Goal: Task Accomplishment & Management: Complete application form

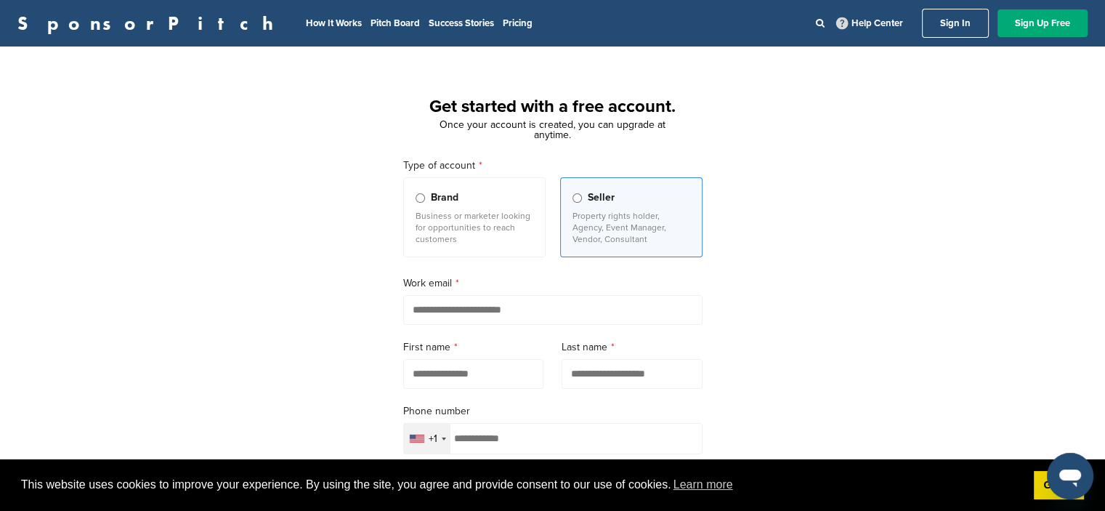
drag, startPoint x: 445, startPoint y: 121, endPoint x: 573, endPoint y: 137, distance: 129.7
click at [573, 137] on div "Once your account is created, you can upgrade at anytime." at bounding box center [553, 130] width 234 height 20
click at [386, 200] on div "Type of account Brand Business or marketer looking for opportunities to reach c…" at bounding box center [553, 428] width 334 height 577
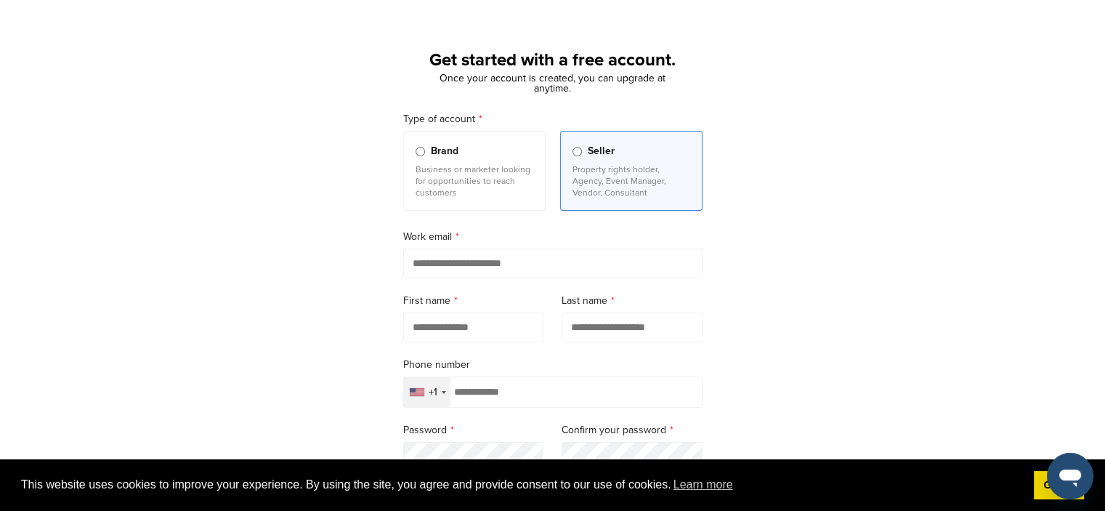
scroll to position [73, 0]
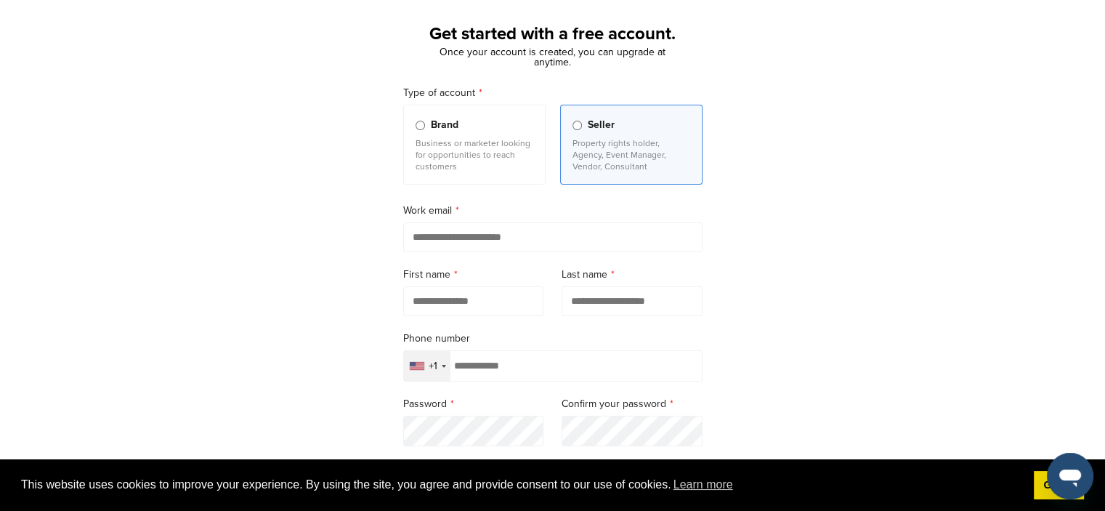
click at [429, 154] on p "Business or marketer looking for opportunities to reach customers" at bounding box center [475, 154] width 118 height 35
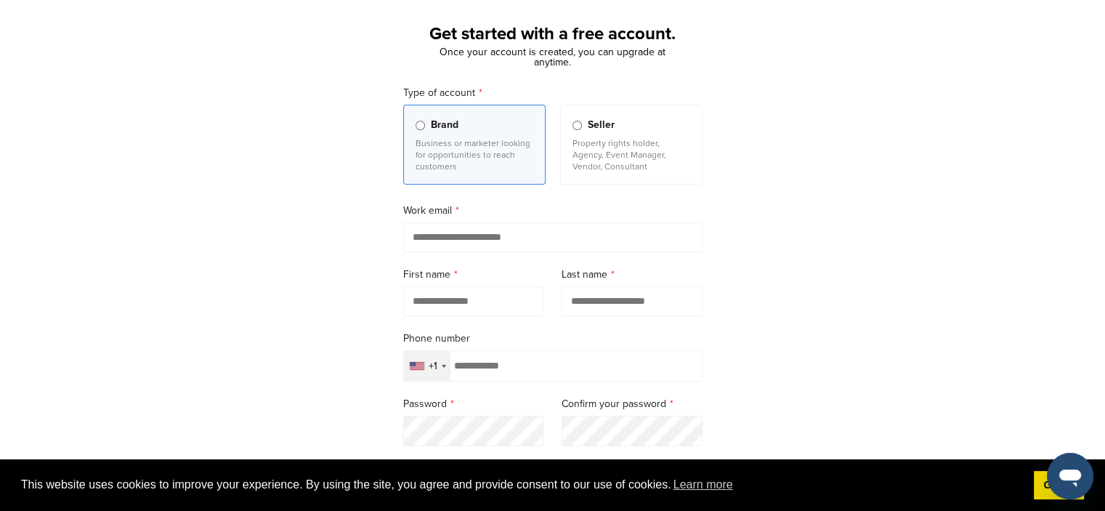
click at [575, 142] on p "Property rights holder, Agency, Event Manager, Vendor, Consultant" at bounding box center [631, 154] width 118 height 35
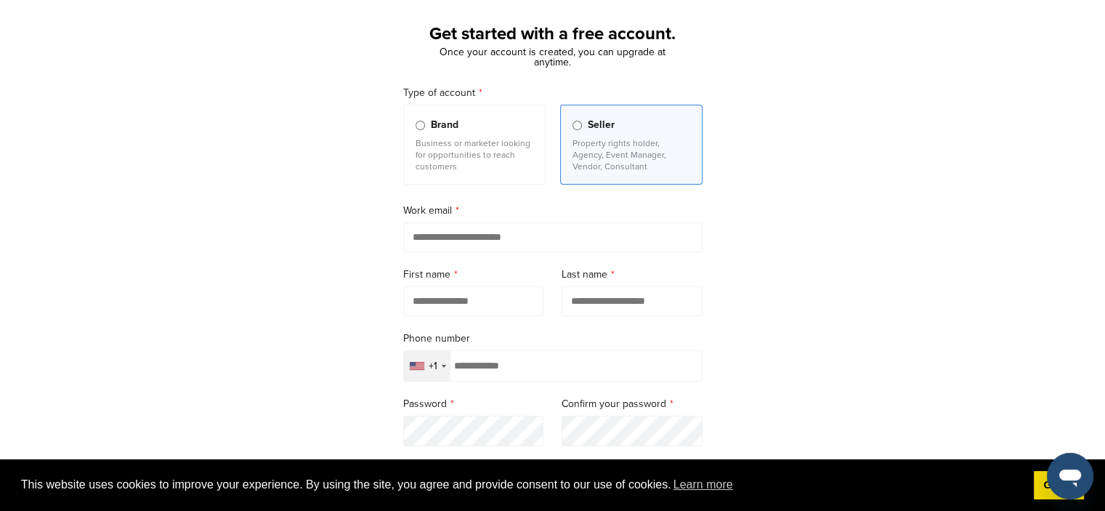
click at [532, 203] on label "Work email" at bounding box center [552, 211] width 299 height 16
click at [482, 144] on p "Business or marketer looking for opportunities to reach customers" at bounding box center [475, 154] width 118 height 35
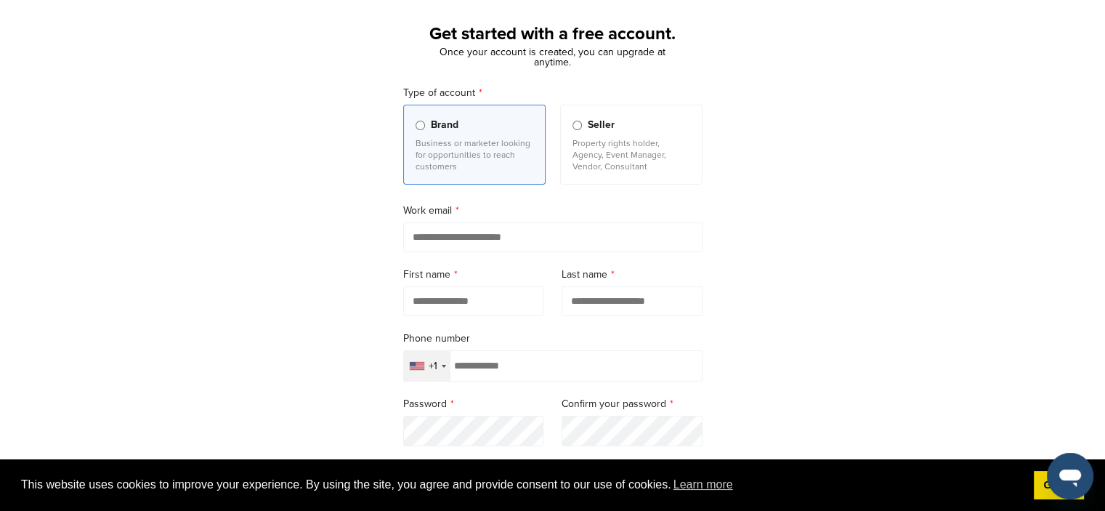
click at [424, 248] on input "email" at bounding box center [552, 237] width 299 height 30
type input "**********"
click at [461, 293] on input "text" at bounding box center [473, 301] width 141 height 30
type input "*****"
type input "*******"
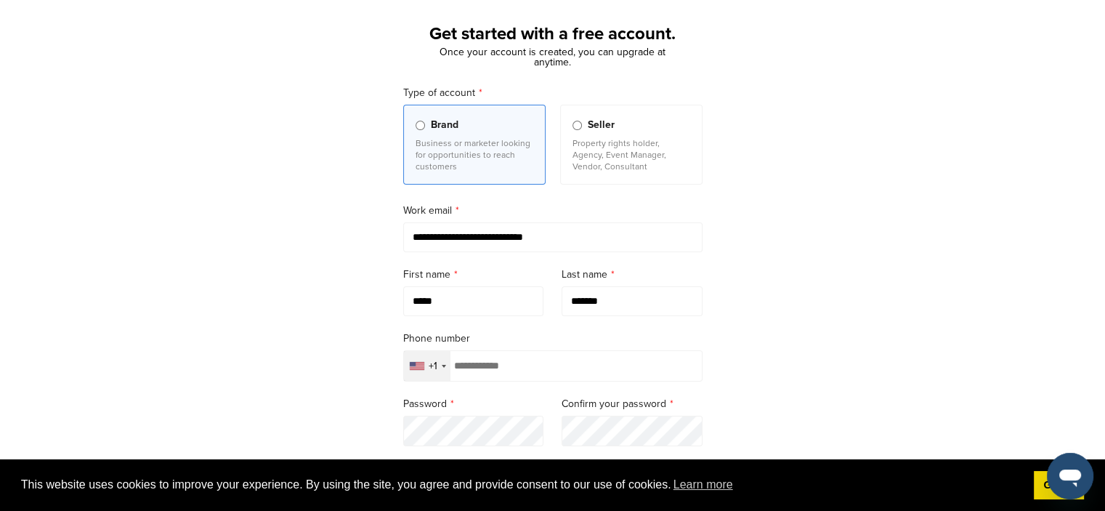
type input "**********"
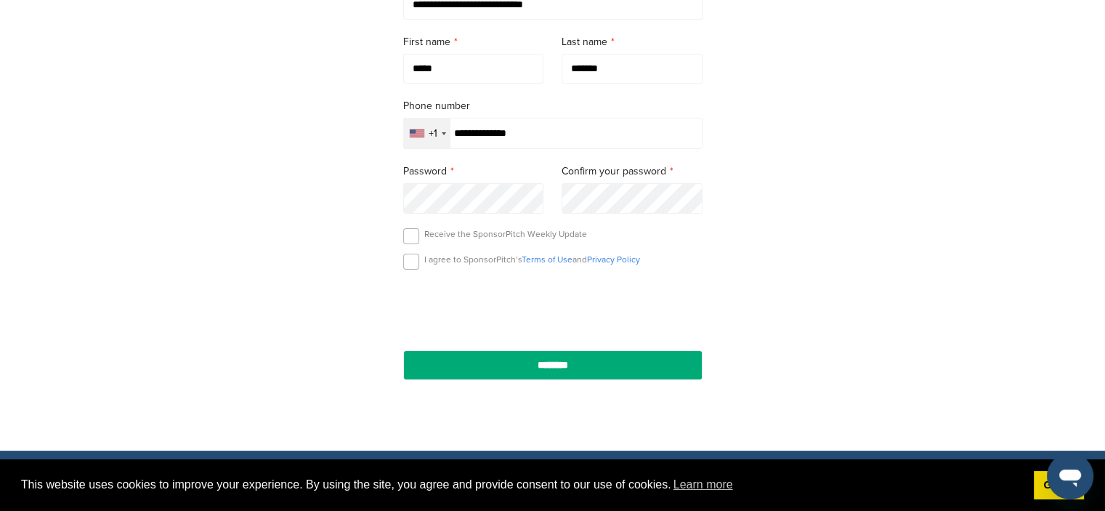
scroll to position [363, 0]
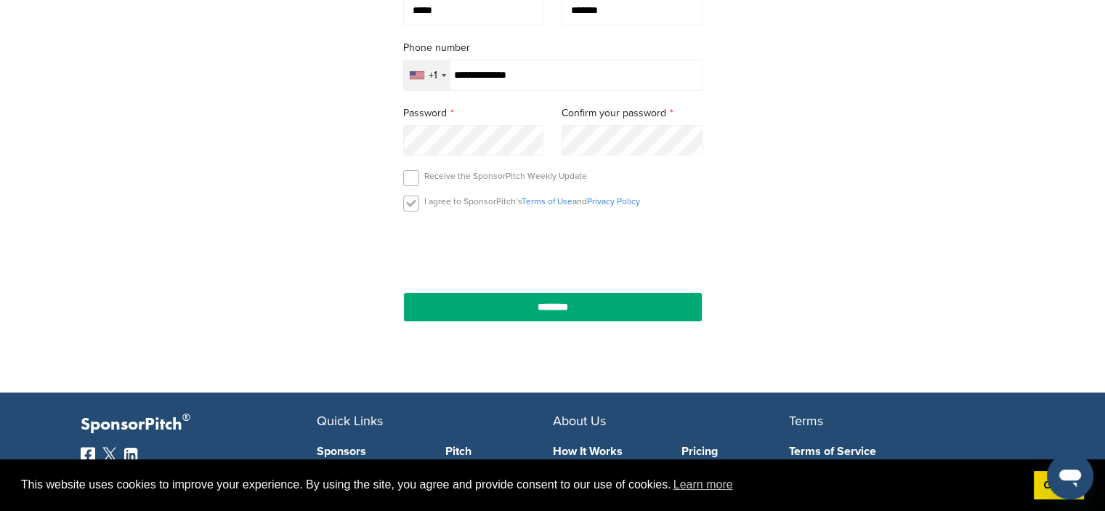
click at [414, 206] on label at bounding box center [411, 203] width 16 height 16
click at [407, 177] on label at bounding box center [411, 178] width 16 height 16
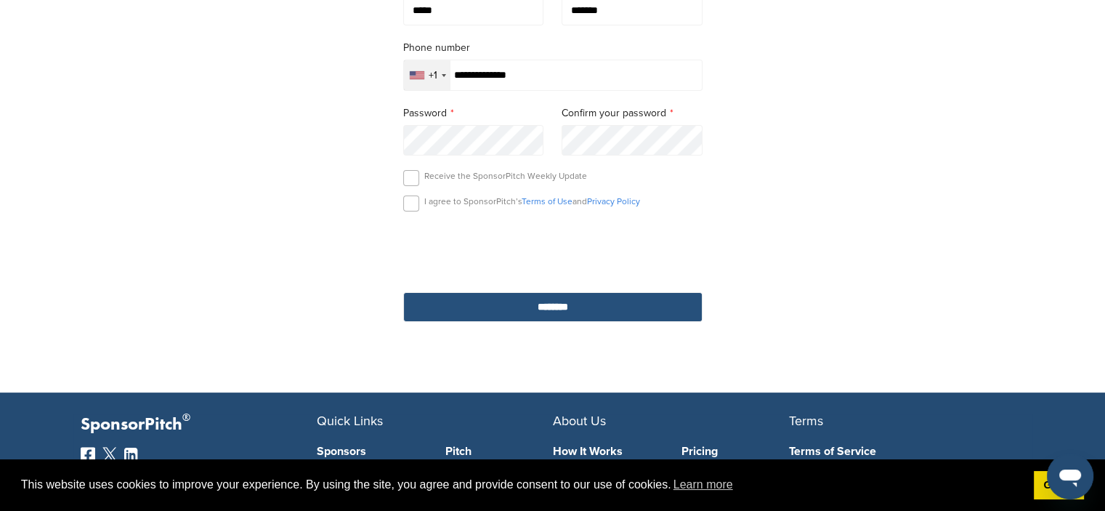
click at [517, 307] on input "********" at bounding box center [552, 307] width 299 height 30
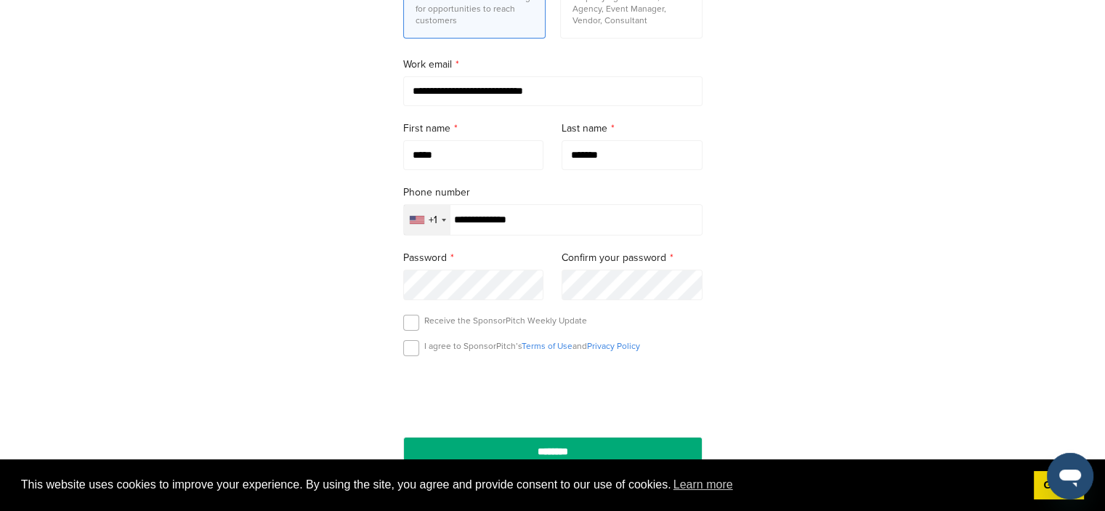
scroll to position [218, 0]
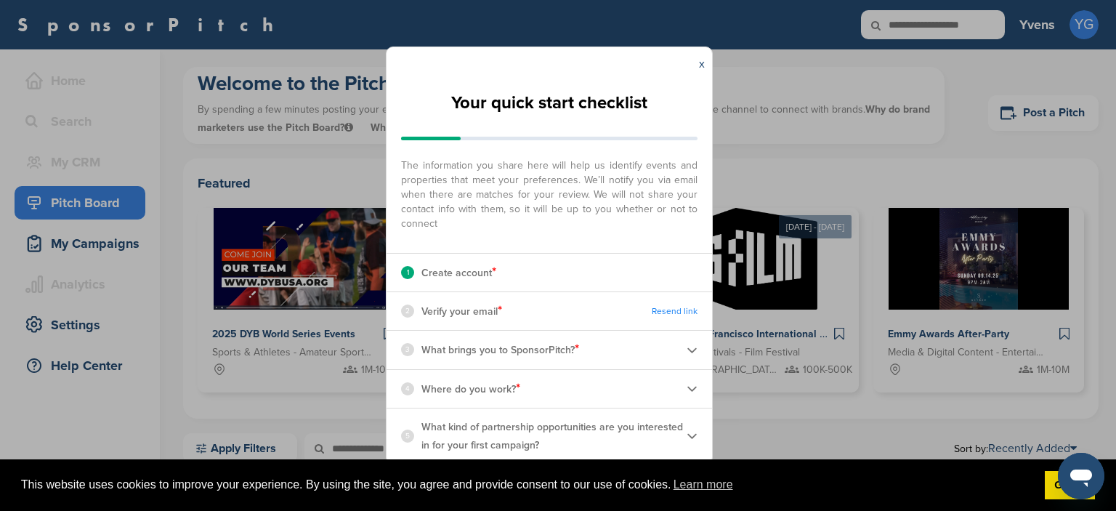
click at [466, 299] on div "2 Verify your email * Resend link" at bounding box center [548, 311] width 325 height 38
click at [469, 323] on div "2 Verify your email * Resend link" at bounding box center [548, 311] width 325 height 38
click at [455, 307] on p "Verify your email *" at bounding box center [461, 310] width 81 height 19
drag, startPoint x: 455, startPoint y: 307, endPoint x: 527, endPoint y: 365, distance: 92.0
click at [517, 384] on p "Where do you work? *" at bounding box center [470, 388] width 99 height 19
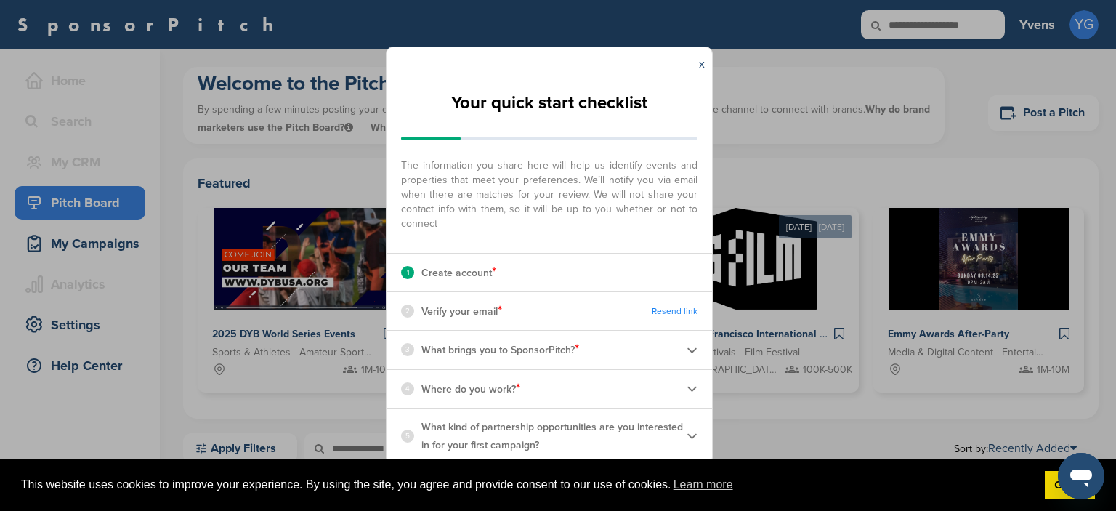
click at [707, 65] on div "x" at bounding box center [702, 63] width 20 height 33
click at [697, 65] on div "x" at bounding box center [702, 63] width 20 height 33
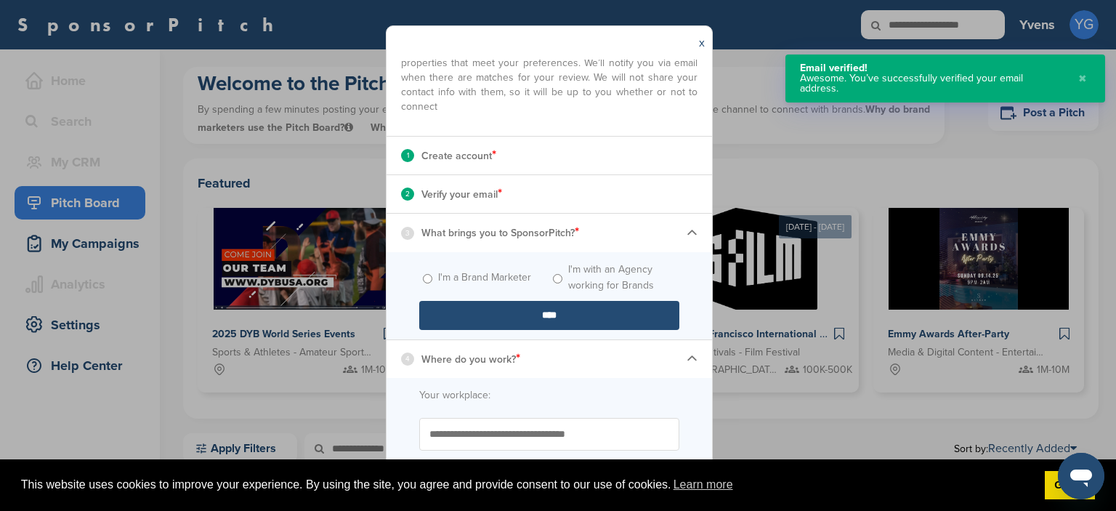
scroll to position [145, 0]
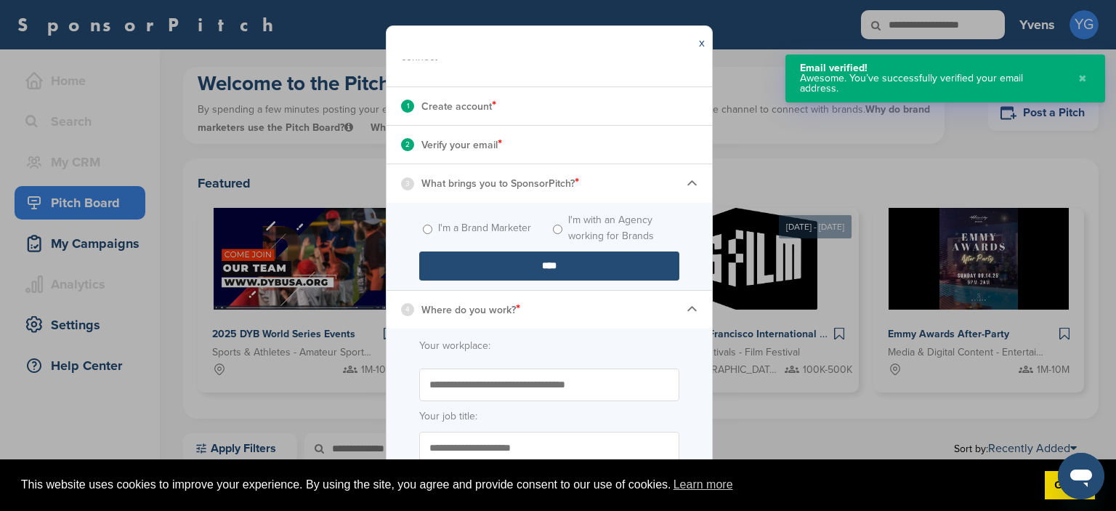
click at [426, 223] on span "I'm a Brand Marketer" at bounding box center [484, 228] width 130 height 32
click at [500, 265] on input "****" at bounding box center [549, 265] width 260 height 29
click at [532, 304] on div "4 Where do you work? *" at bounding box center [548, 310] width 325 height 38
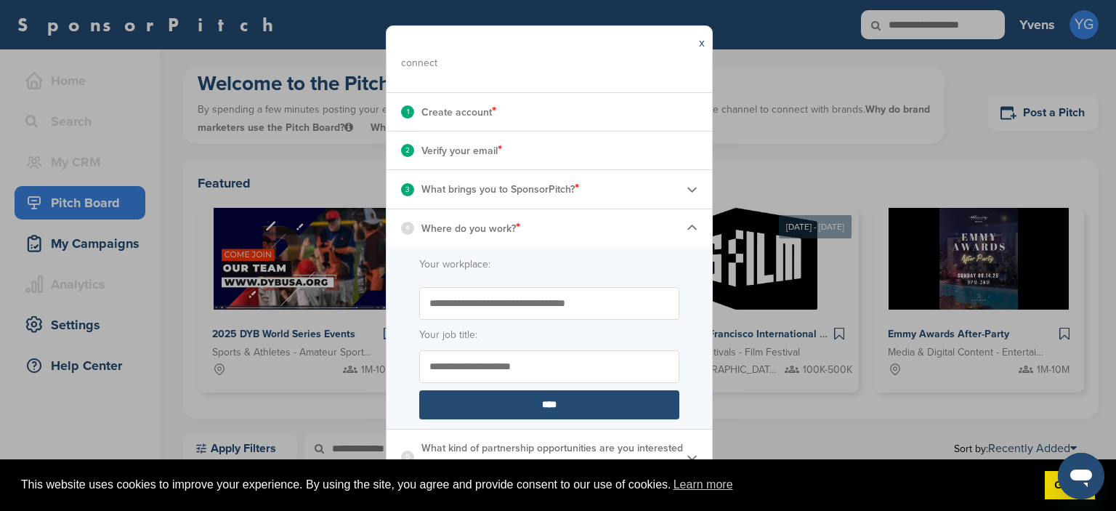
scroll to position [139, 0]
click at [461, 301] on input "Start typing the name of your workplace. Don’t see your organization in the dro…" at bounding box center [549, 303] width 260 height 33
type input "**********"
click at [442, 362] on input "Your job title:" at bounding box center [549, 366] width 260 height 33
type input "**********"
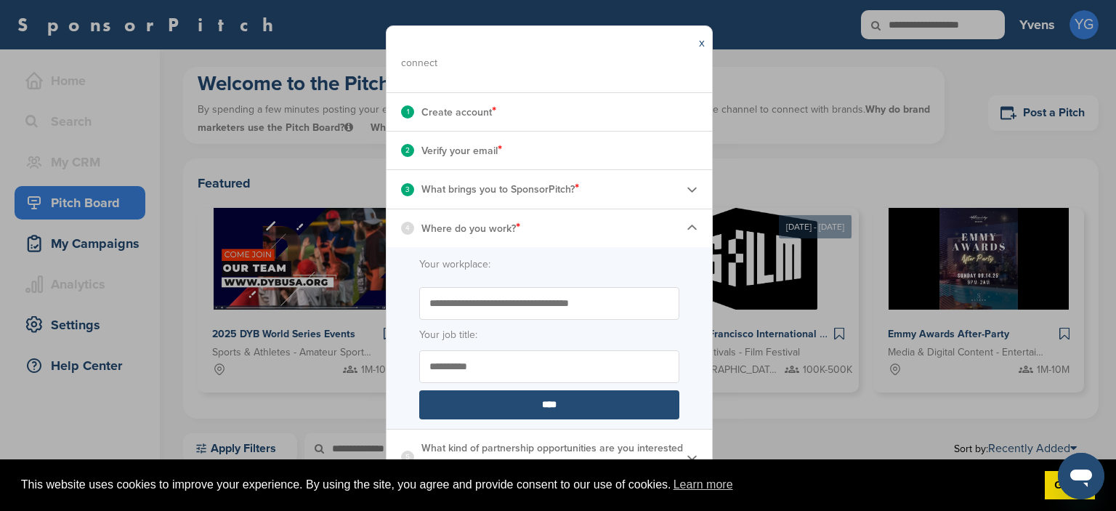
click at [468, 405] on input "****" at bounding box center [549, 404] width 260 height 29
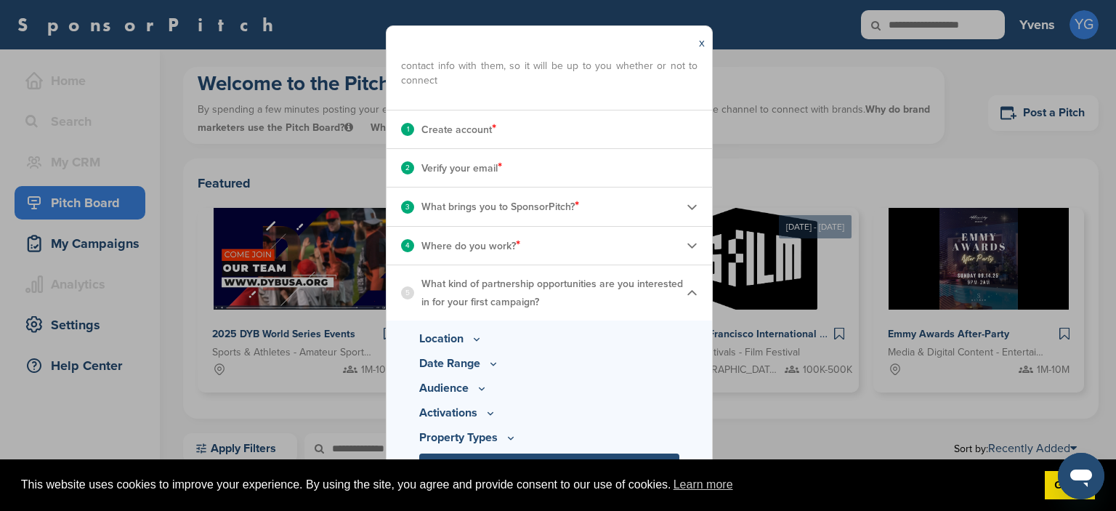
scroll to position [130, 0]
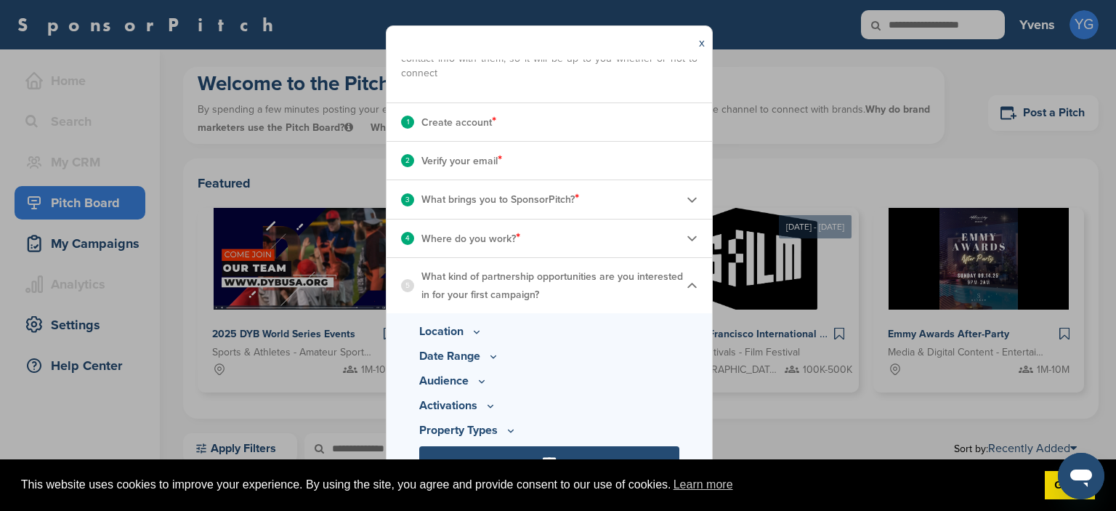
click at [477, 334] on icon at bounding box center [477, 331] width 12 height 12
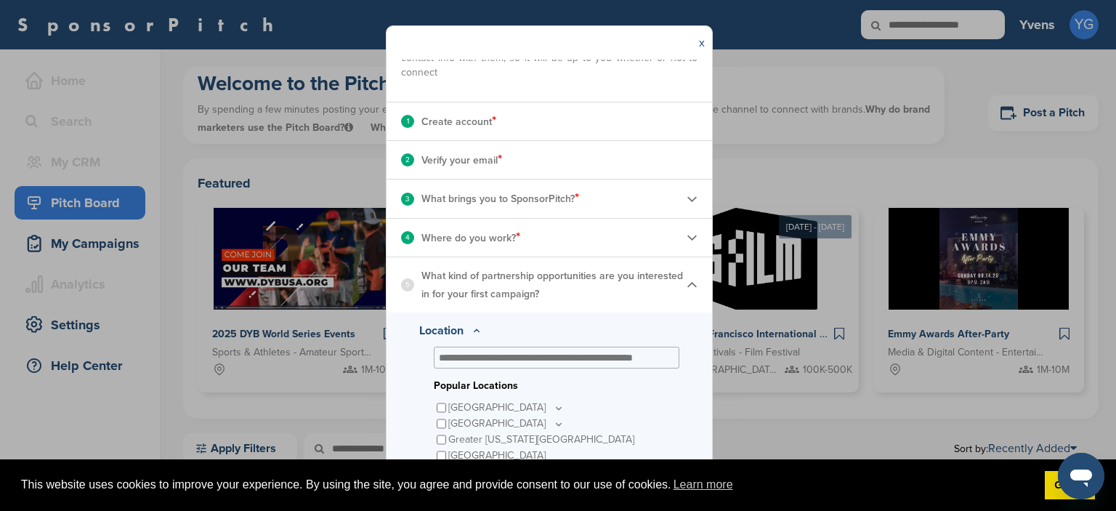
click at [483, 359] on input "text" at bounding box center [553, 357] width 229 height 13
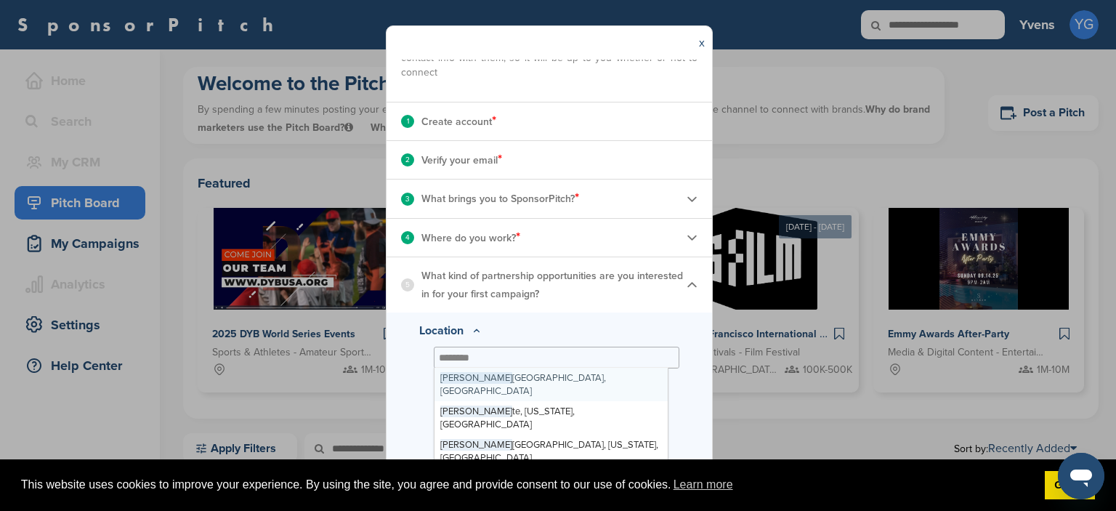
type input "*********"
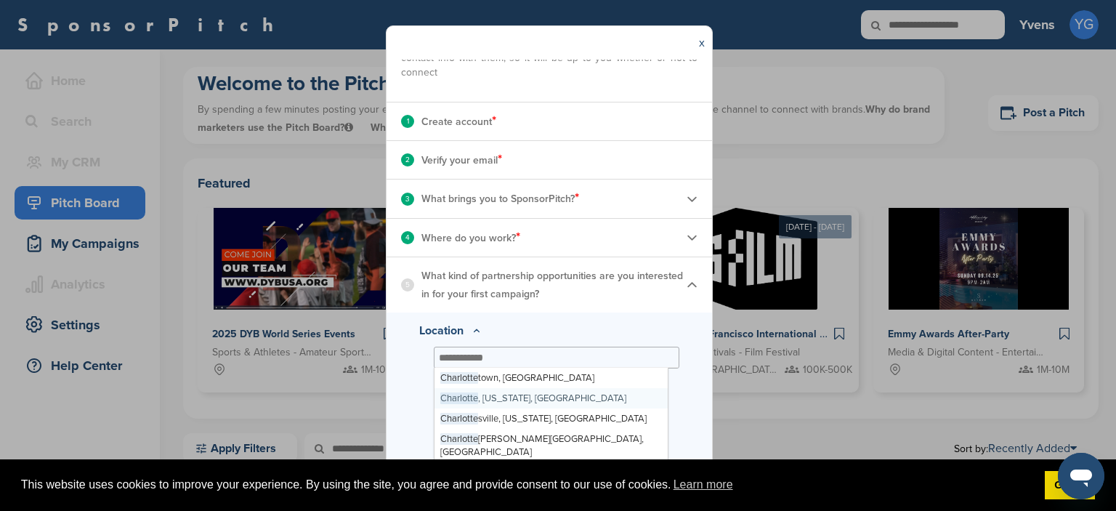
scroll to position [3780, 0]
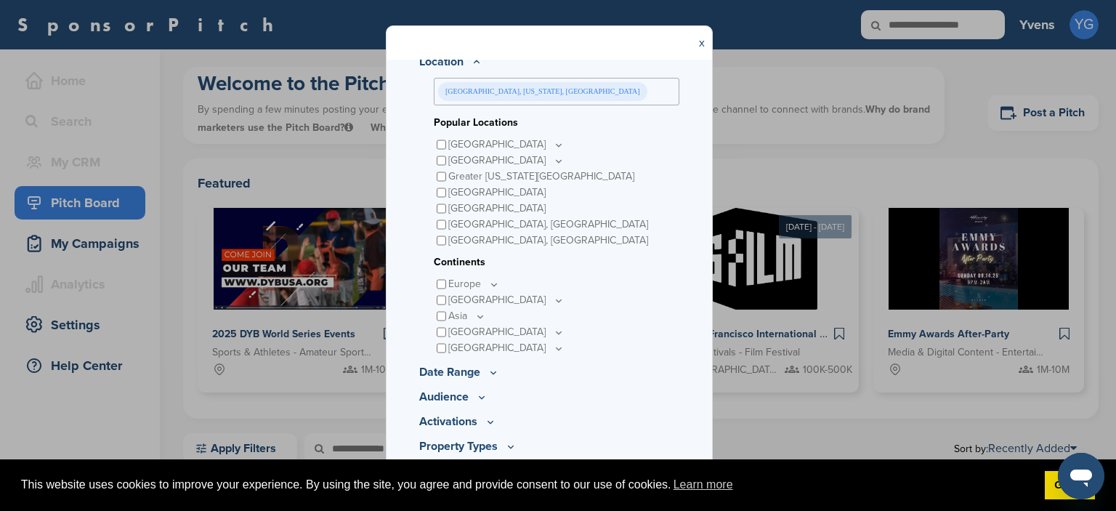
scroll to position [415, 0]
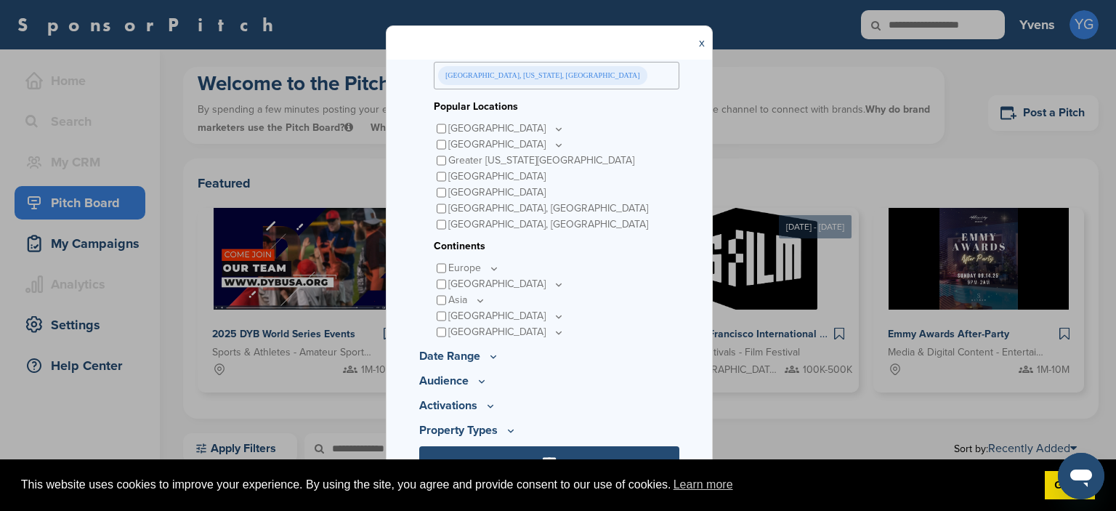
click at [489, 357] on icon at bounding box center [493, 356] width 12 height 12
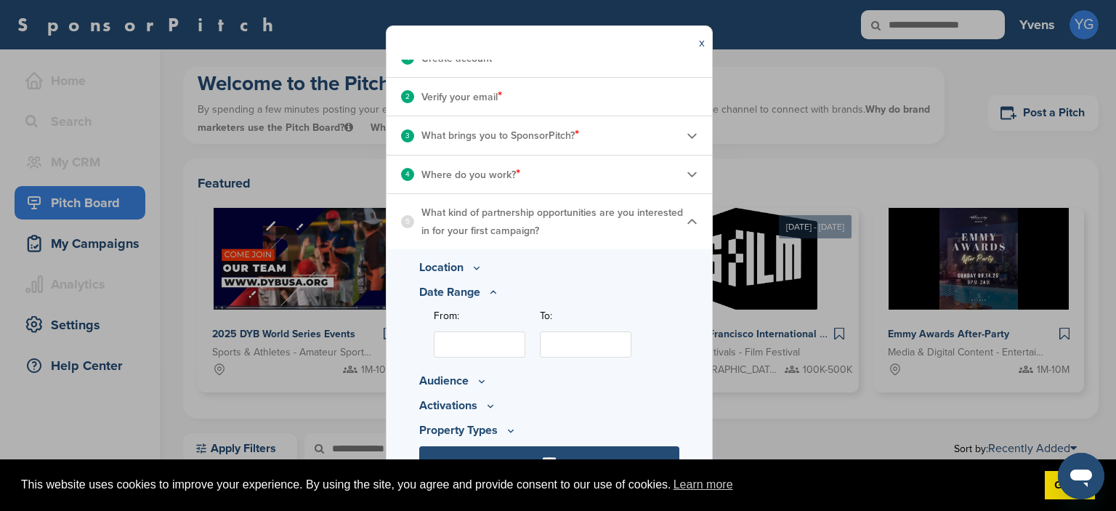
scroll to position [195, 0]
click at [491, 291] on icon at bounding box center [493, 292] width 5 height 2
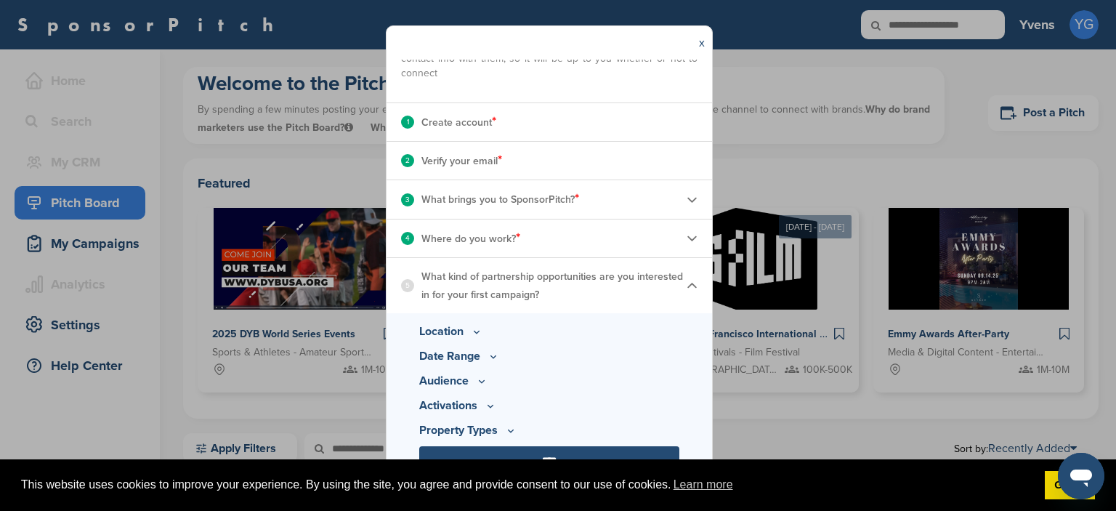
scroll to position [130, 0]
click at [487, 389] on p "Activations" at bounding box center [549, 380] width 260 height 17
click at [487, 387] on icon at bounding box center [482, 381] width 12 height 12
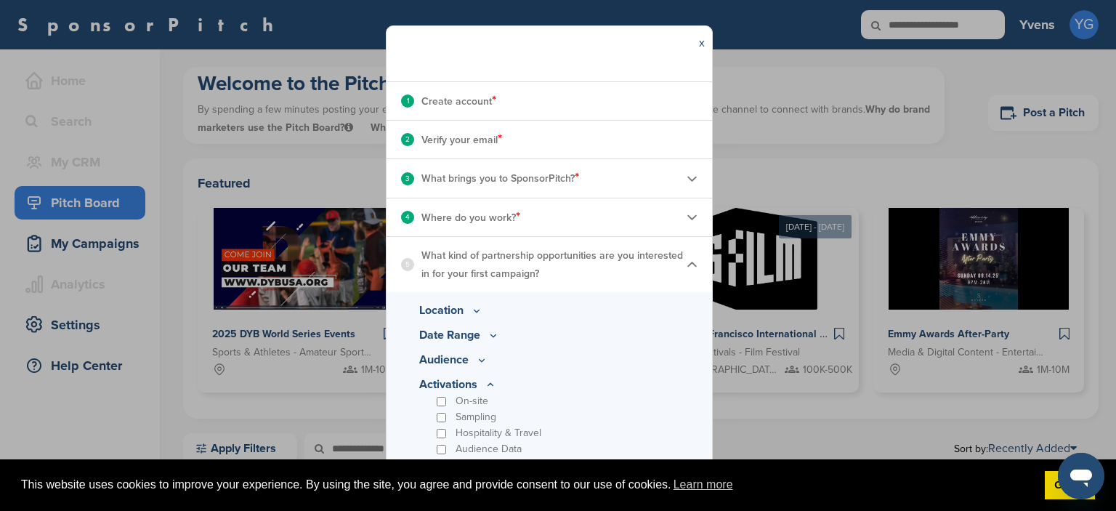
scroll to position [194, 0]
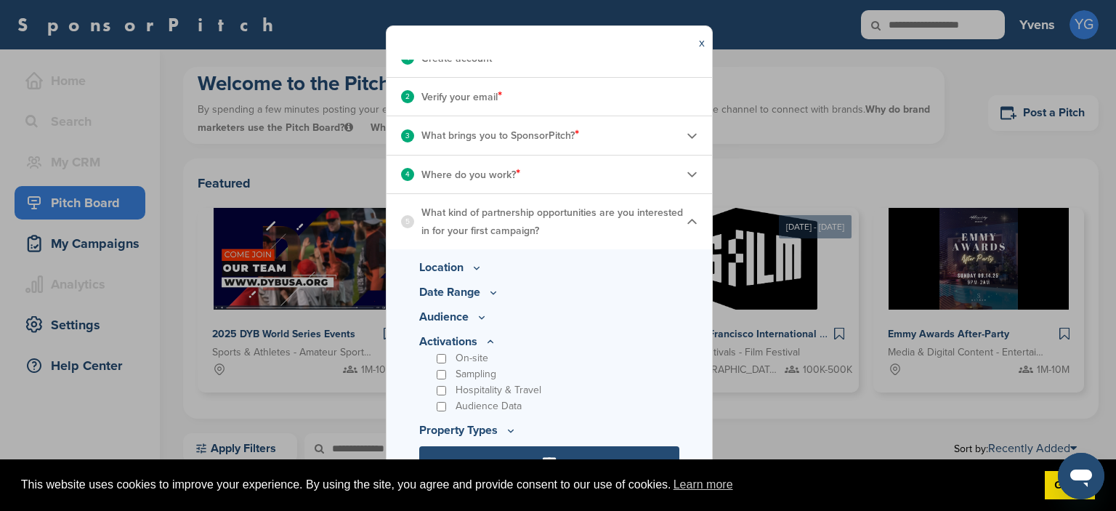
click at [0, 0] on icon at bounding box center [0, 0] width 0 height 0
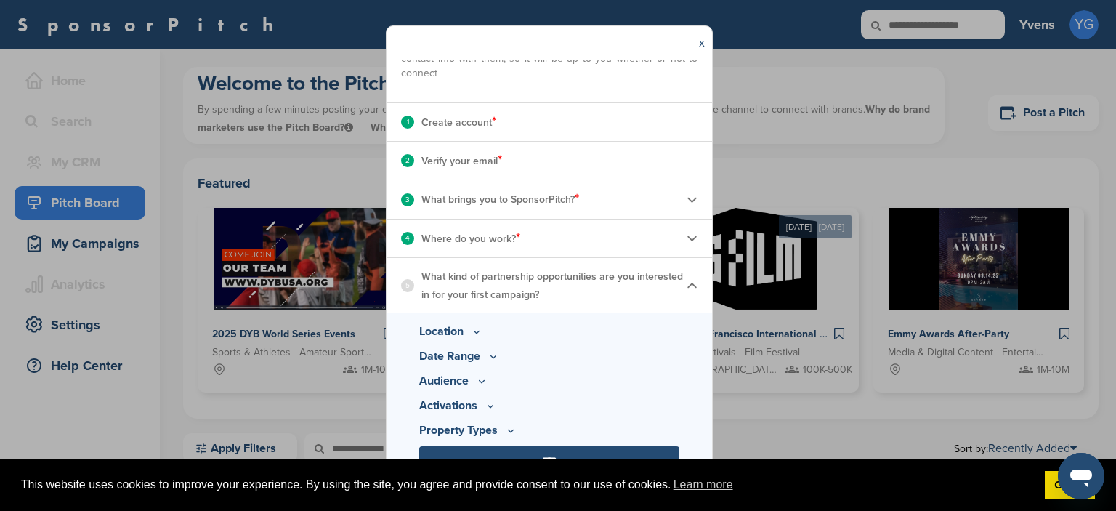
scroll to position [130, 0]
click at [487, 387] on icon at bounding box center [482, 381] width 12 height 12
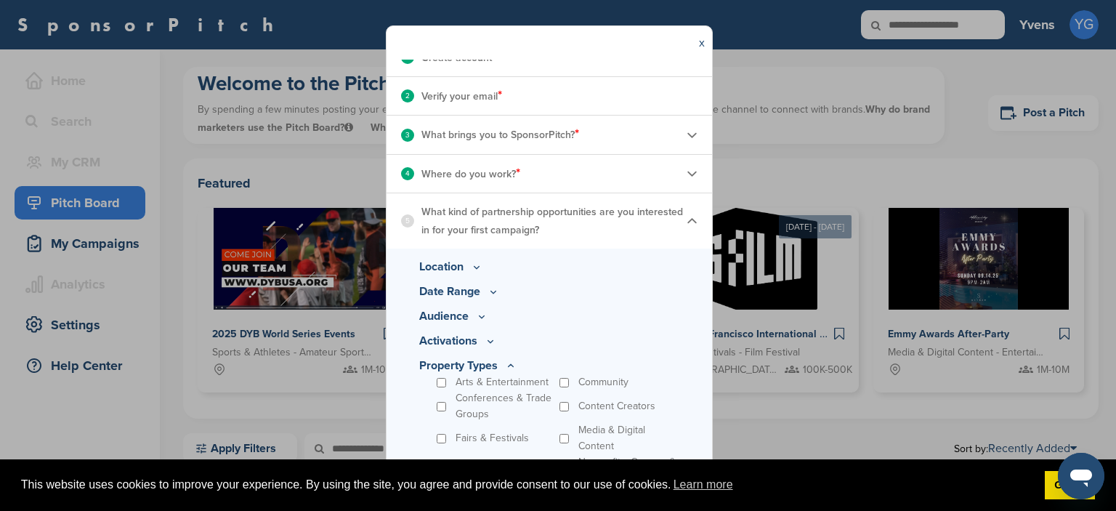
scroll to position [258, 0]
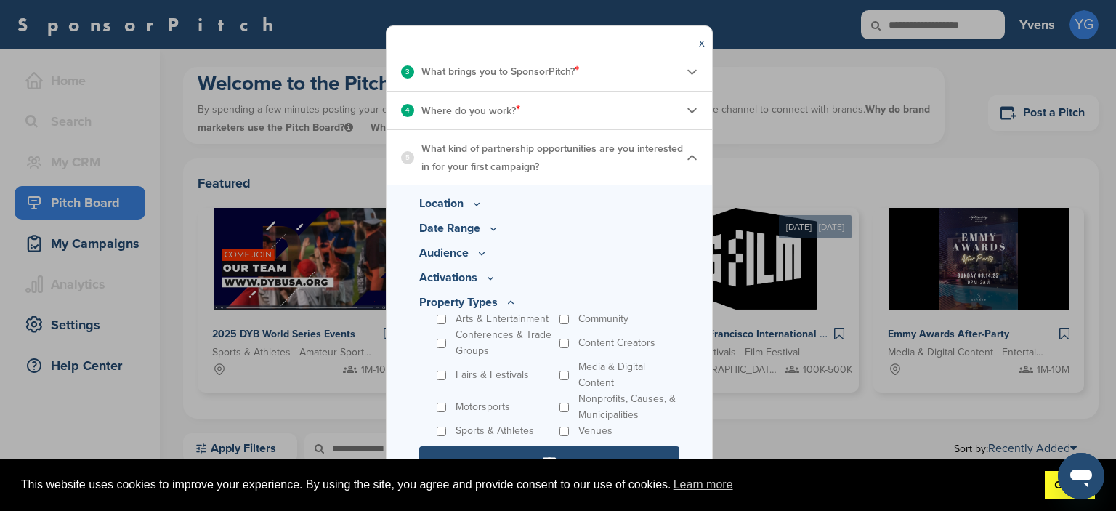
click at [1053, 485] on link "Got it!" at bounding box center [1070, 485] width 50 height 29
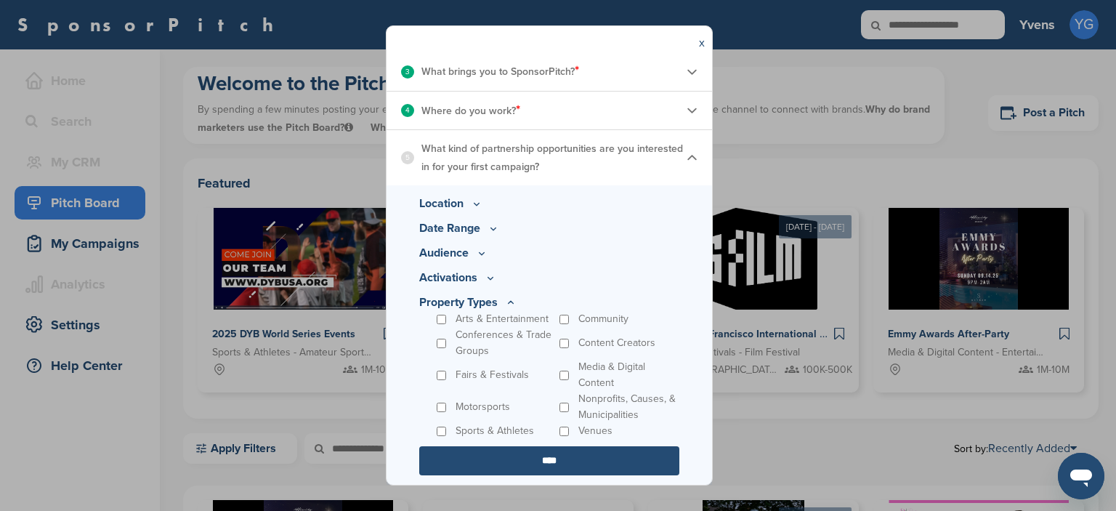
click at [482, 262] on p "Activations" at bounding box center [549, 252] width 260 height 17
click at [487, 259] on icon at bounding box center [482, 253] width 12 height 12
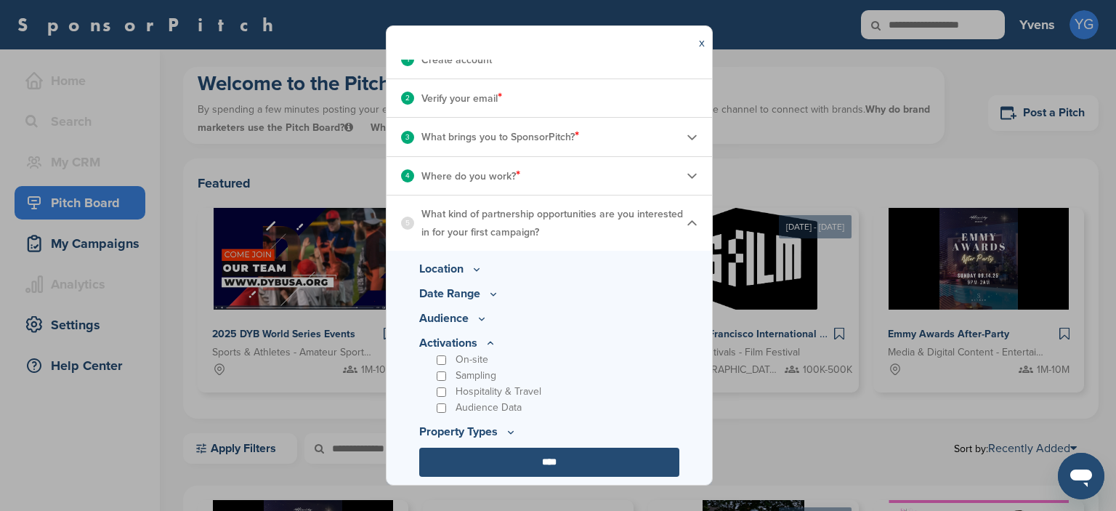
scroll to position [194, 0]
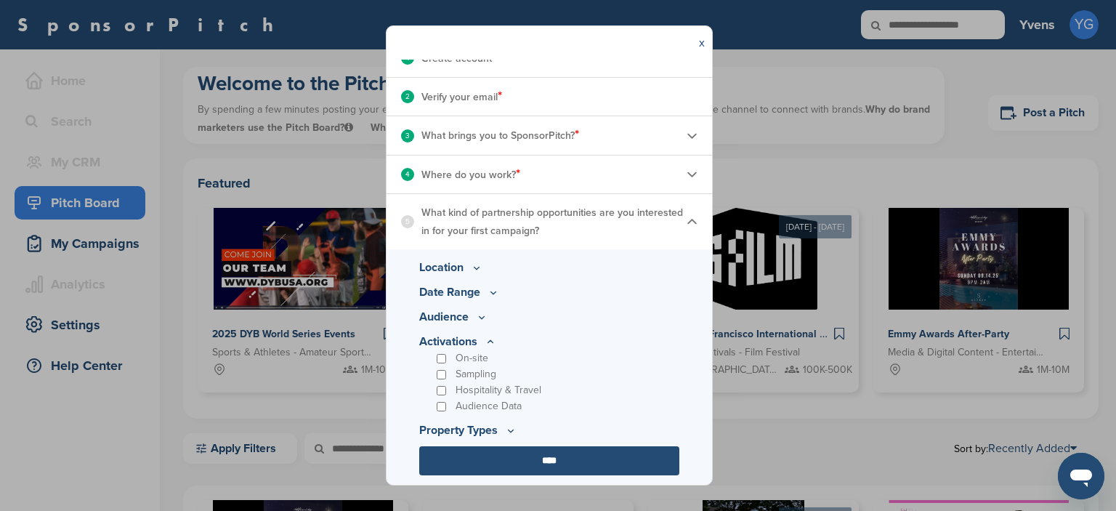
click at [686, 221] on div "5 What kind of partnership opportunities are you interested in for your first c…" at bounding box center [548, 221] width 325 height 55
click at [686, 222] on img at bounding box center [691, 221] width 11 height 11
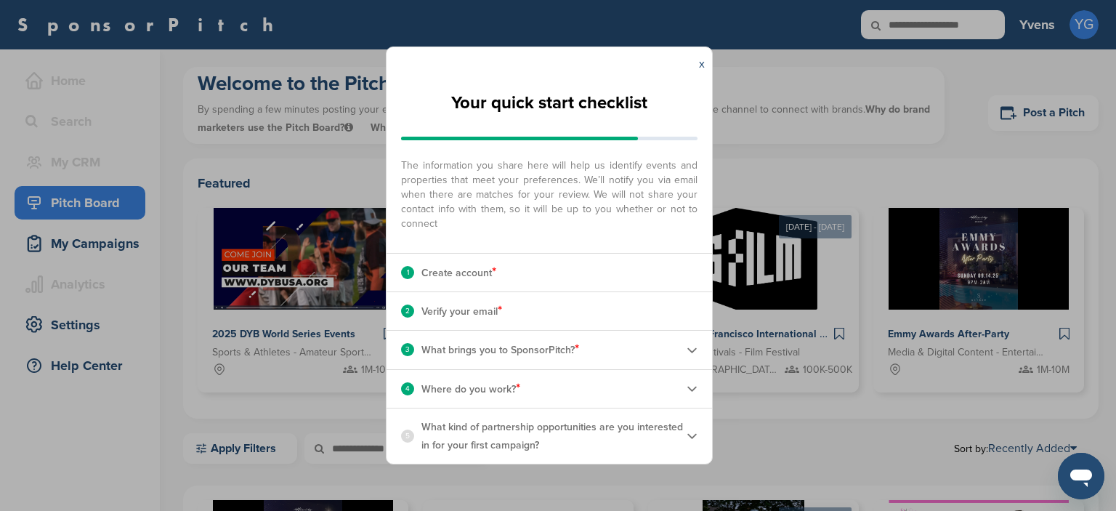
click at [692, 436] on img at bounding box center [691, 435] width 11 height 11
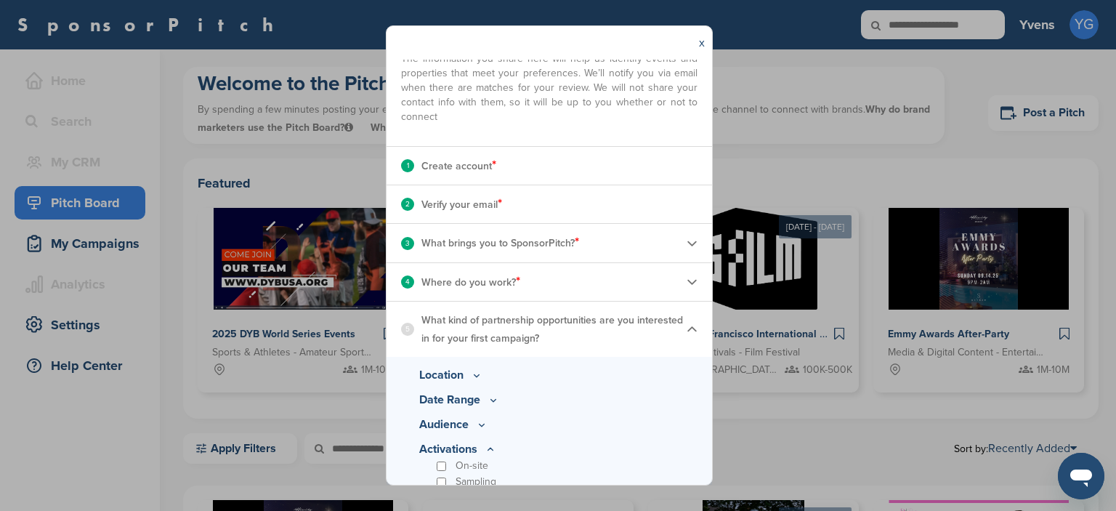
scroll to position [194, 0]
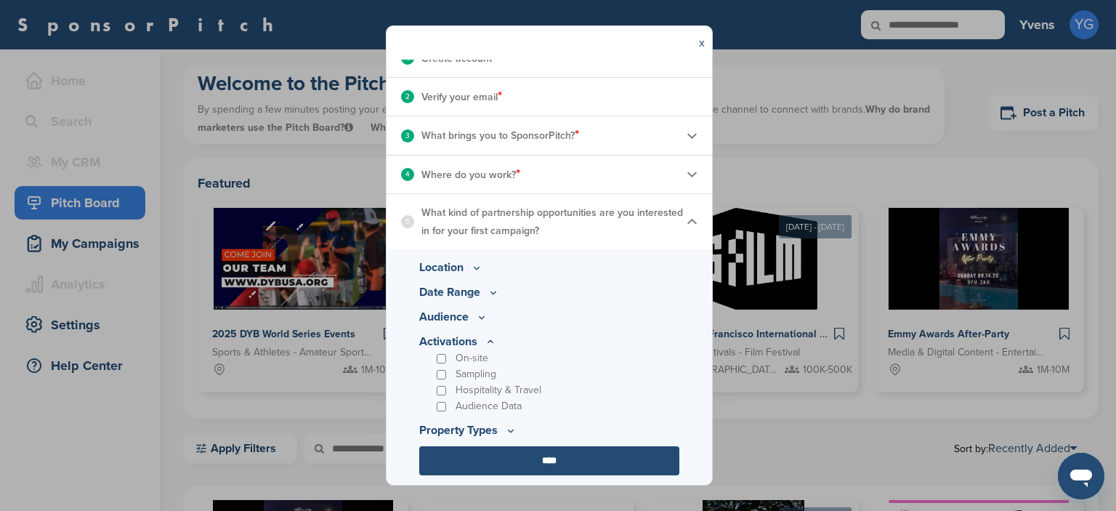
click at [476, 270] on icon at bounding box center [477, 268] width 12 height 12
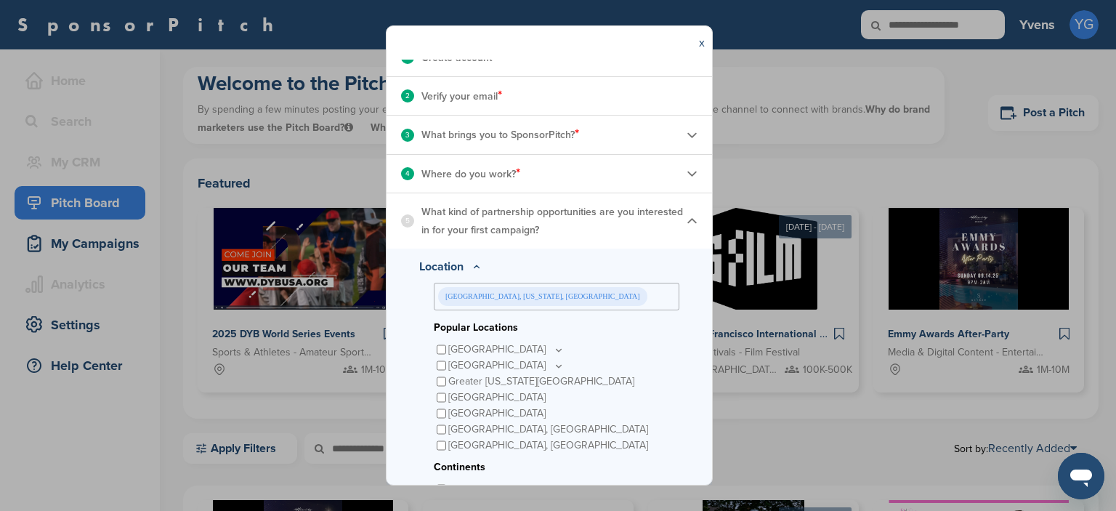
click at [477, 269] on icon at bounding box center [477, 267] width 12 height 12
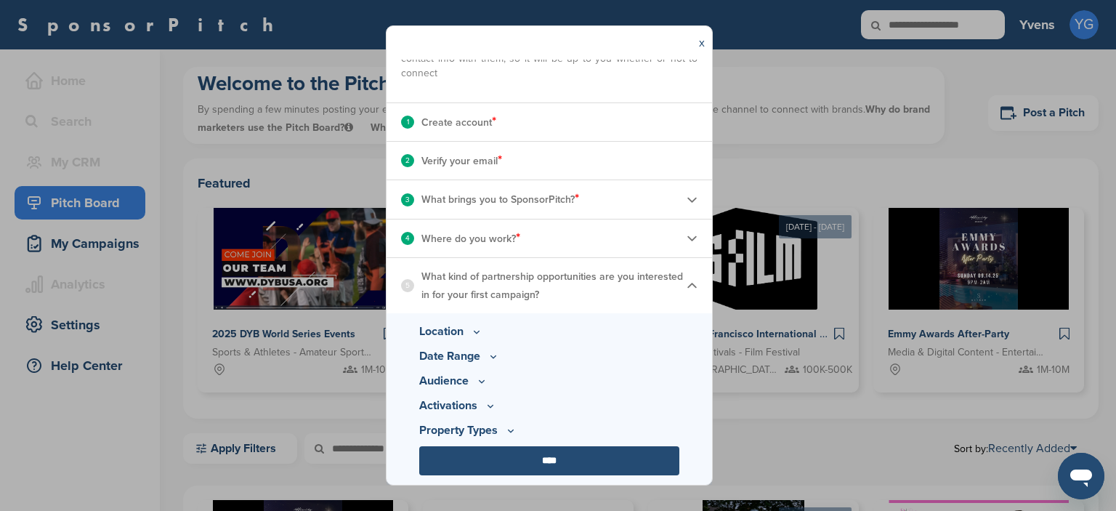
scroll to position [130, 0]
click at [493, 354] on icon at bounding box center [493, 356] width 12 height 12
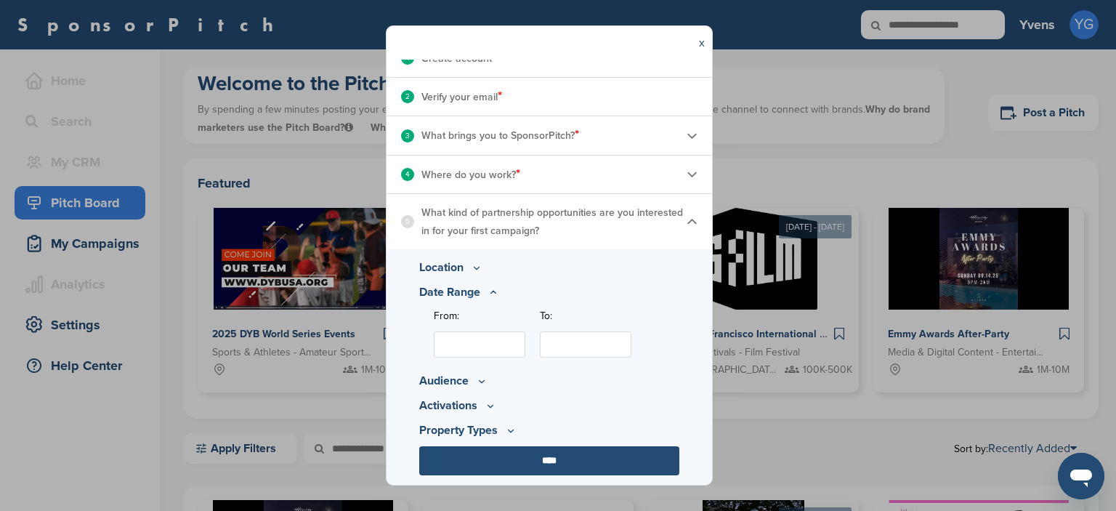
click at [485, 345] on input "From:" at bounding box center [480, 344] width 92 height 26
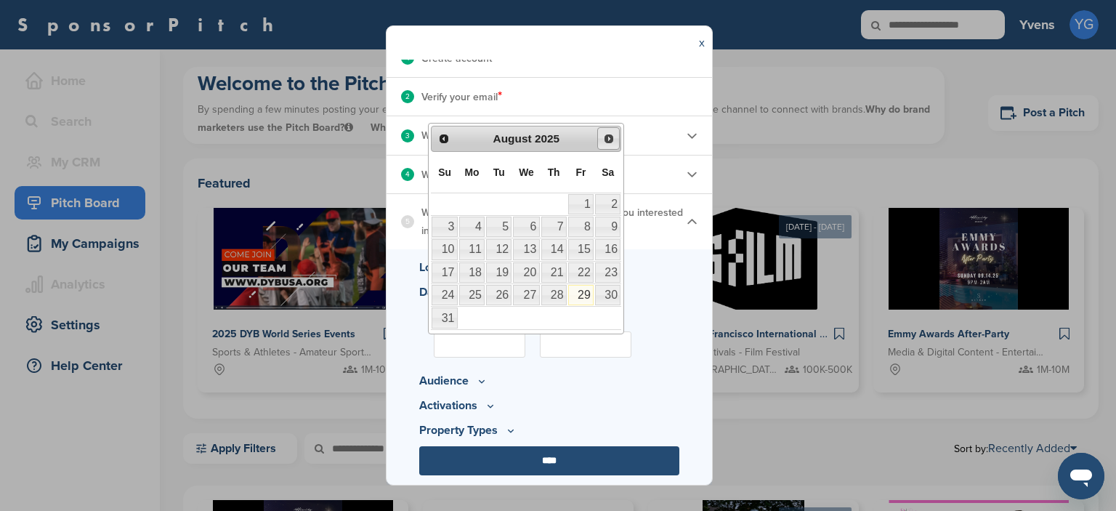
click at [605, 137] on span "Next" at bounding box center [609, 139] width 12 height 12
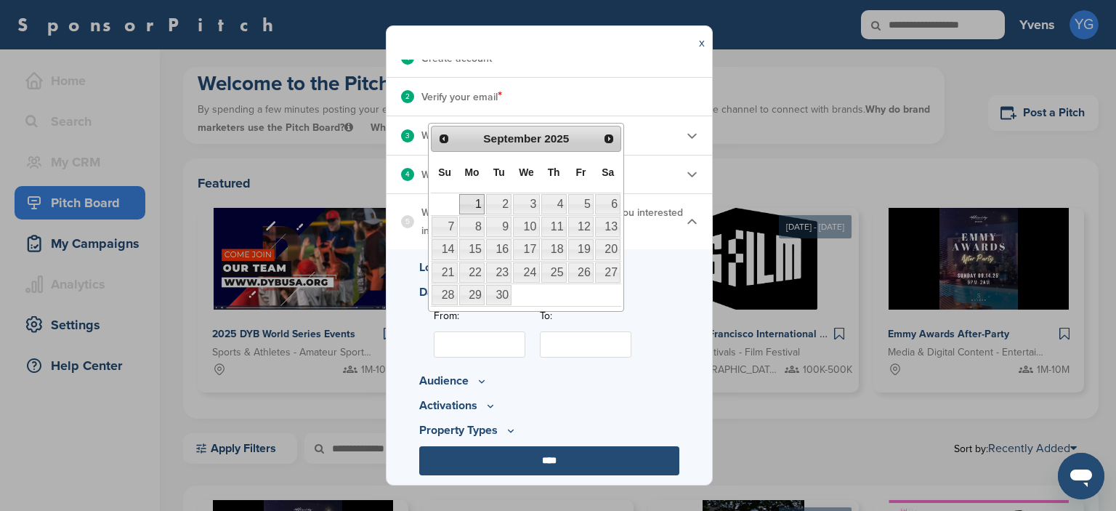
click at [479, 204] on link "1" at bounding box center [471, 204] width 25 height 20
type input "**********"
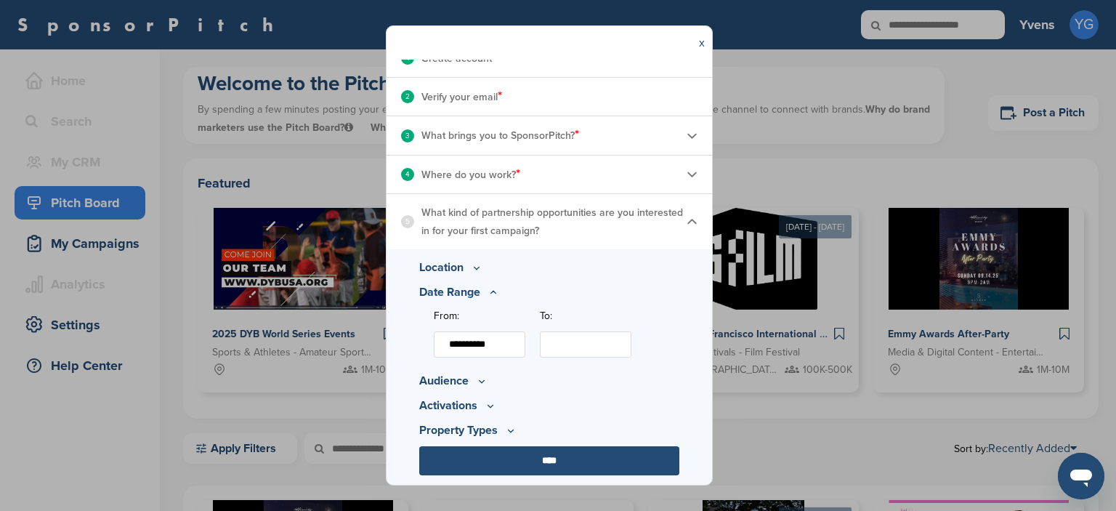
click at [593, 343] on input "To:" at bounding box center [586, 344] width 92 height 26
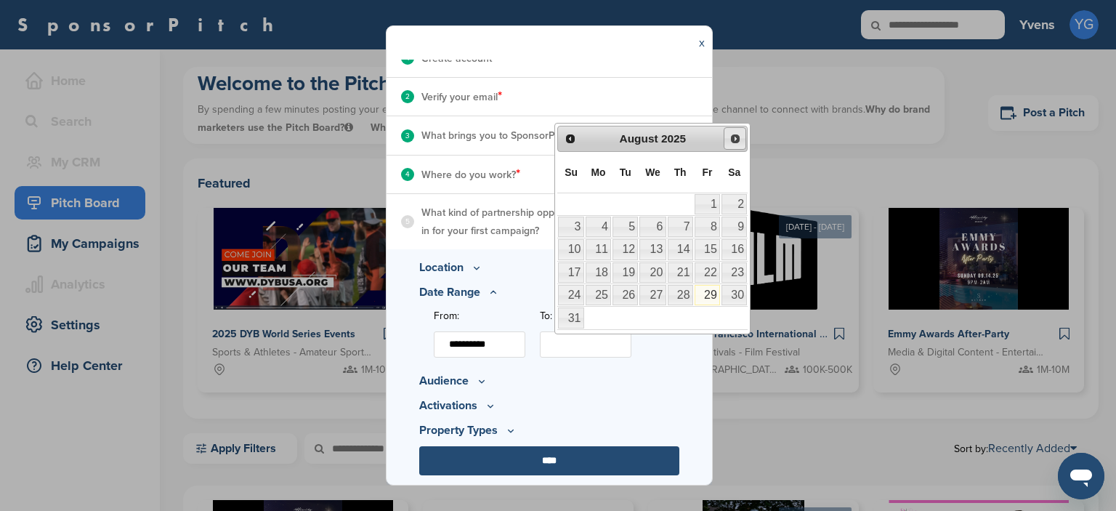
click at [729, 137] on link "Next" at bounding box center [735, 138] width 23 height 23
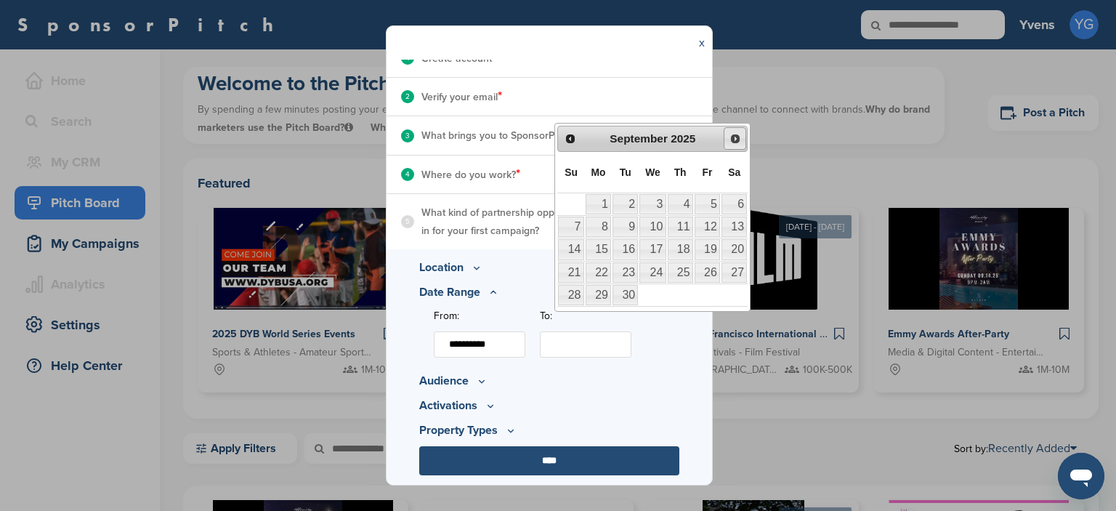
click at [729, 137] on link "Next" at bounding box center [735, 138] width 23 height 23
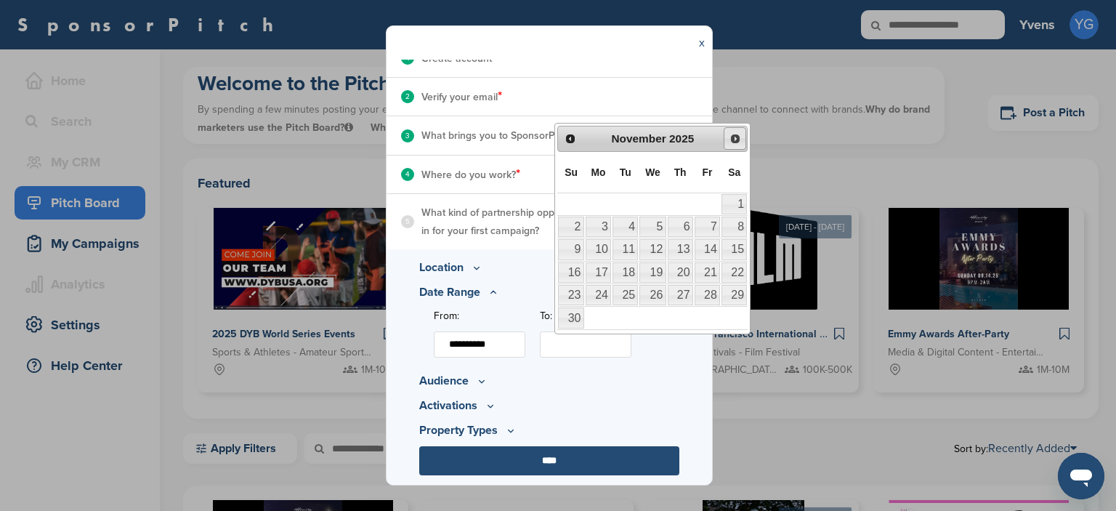
click at [729, 137] on link "Next" at bounding box center [735, 138] width 23 height 23
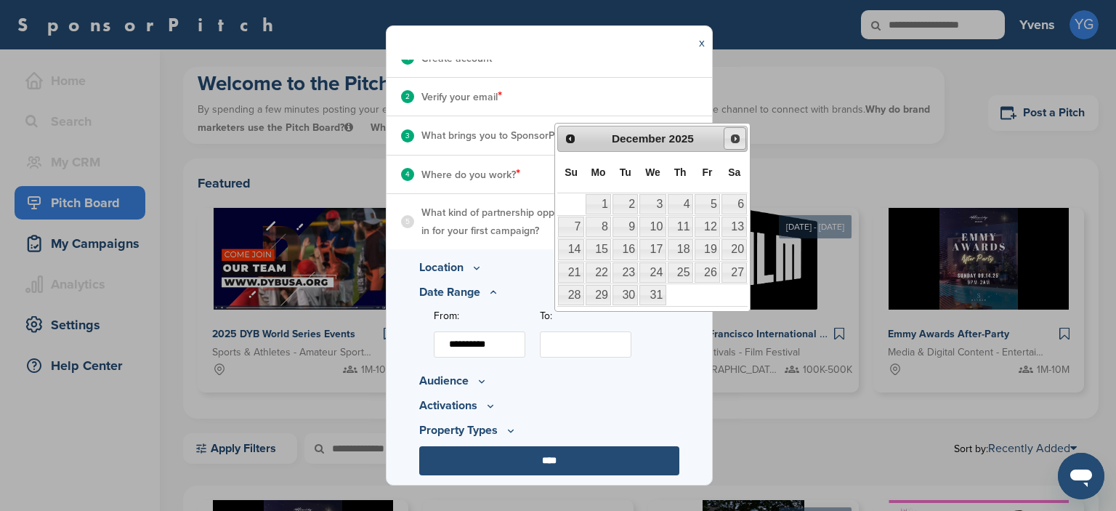
click at [729, 137] on link "Next" at bounding box center [735, 138] width 23 height 23
click at [726, 206] on link "3" at bounding box center [733, 204] width 25 height 20
type input "**********"
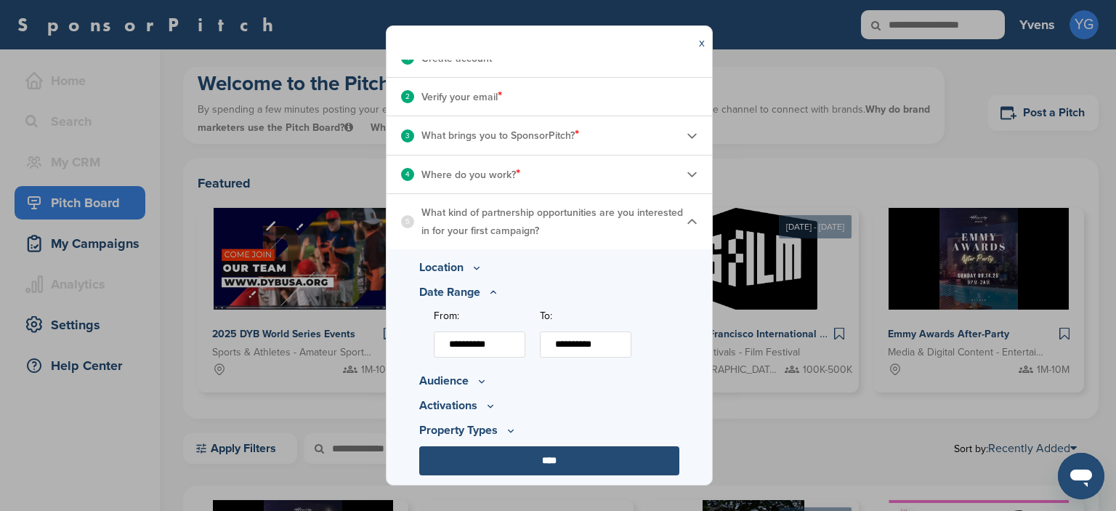
click at [580, 387] on p "Audience" at bounding box center [549, 380] width 260 height 17
click at [476, 378] on icon at bounding box center [482, 381] width 12 height 12
click at [517, 333] on icon at bounding box center [518, 334] width 5 height 2
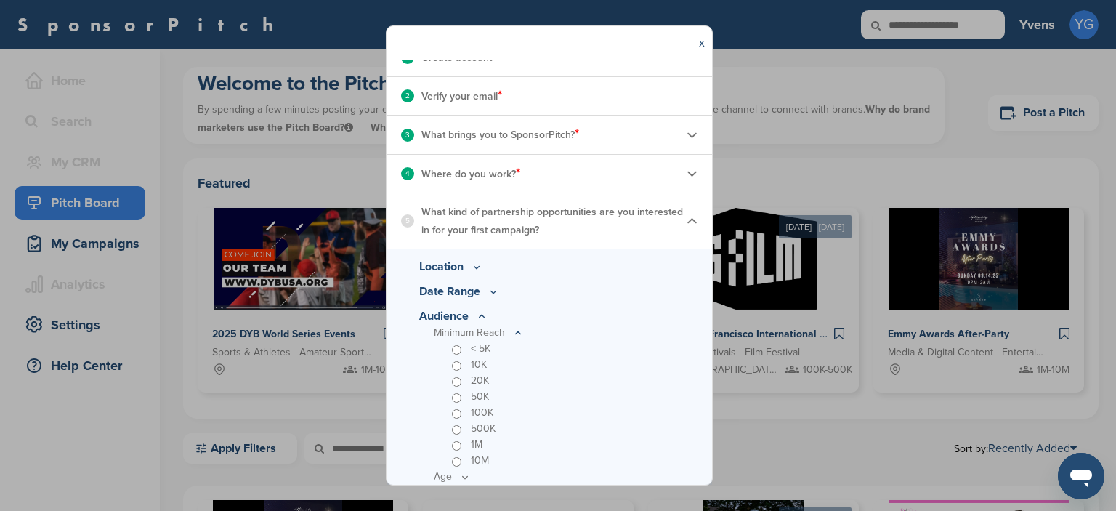
click at [516, 333] on icon at bounding box center [518, 332] width 5 height 2
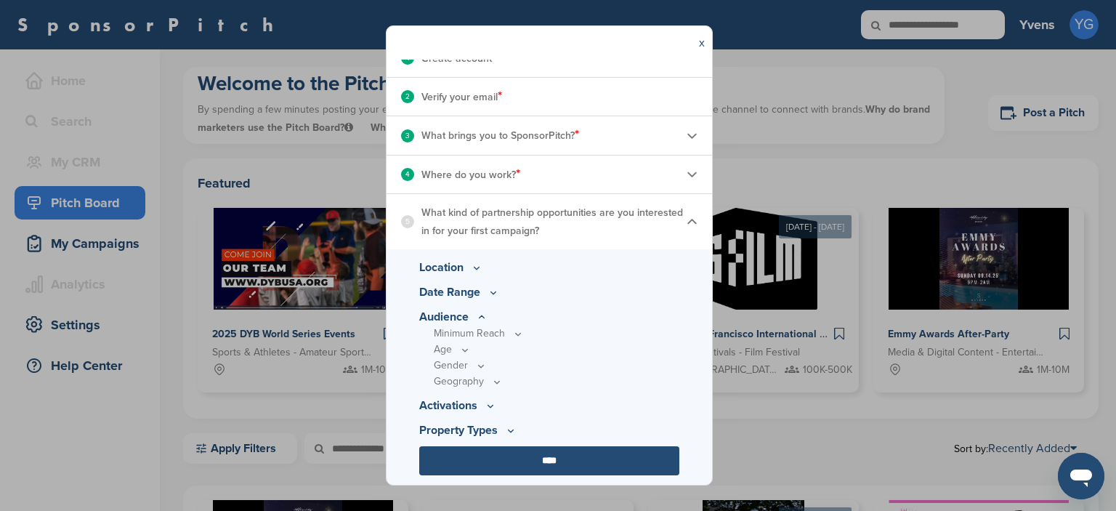
click at [512, 340] on icon at bounding box center [518, 334] width 12 height 12
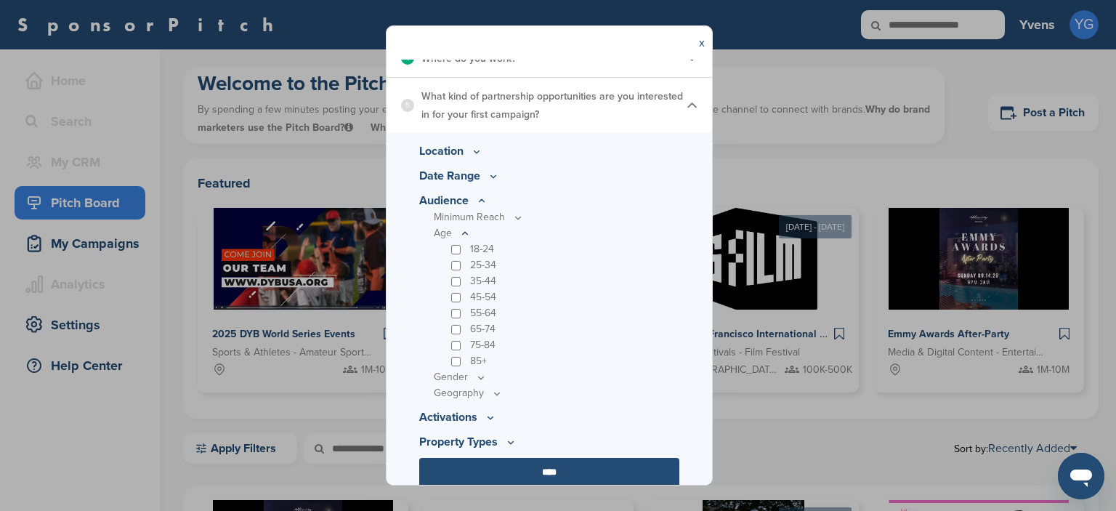
scroll to position [322, 0]
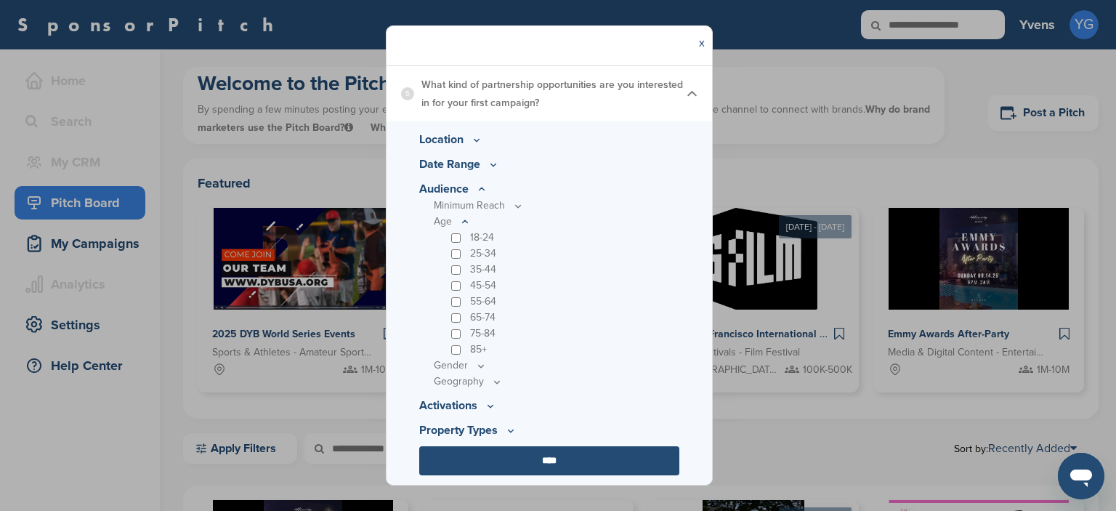
click at [0, 0] on icon at bounding box center [0, 0] width 0 height 0
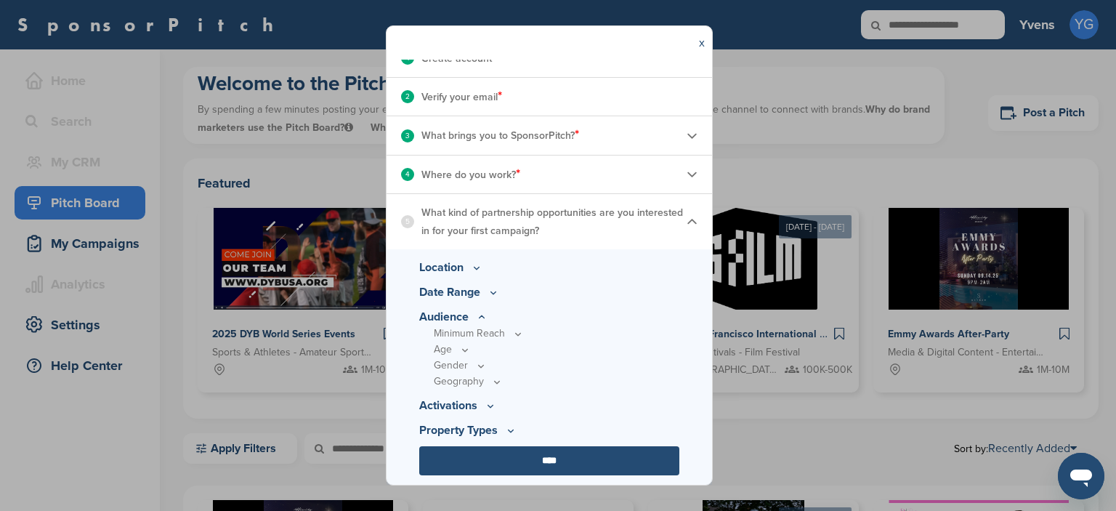
click at [512, 340] on icon at bounding box center [518, 334] width 12 height 12
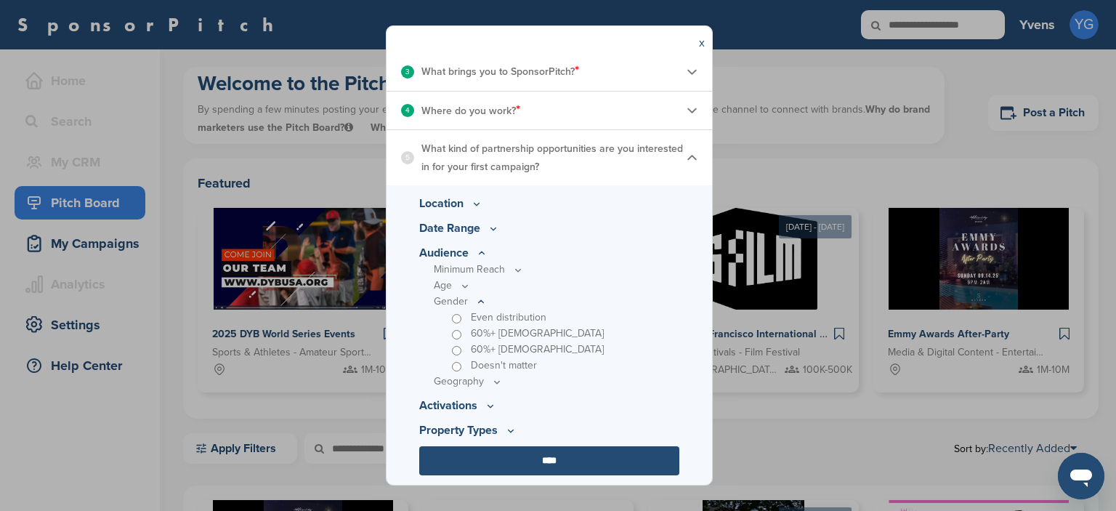
click at [0, 0] on icon at bounding box center [0, 0] width 0 height 0
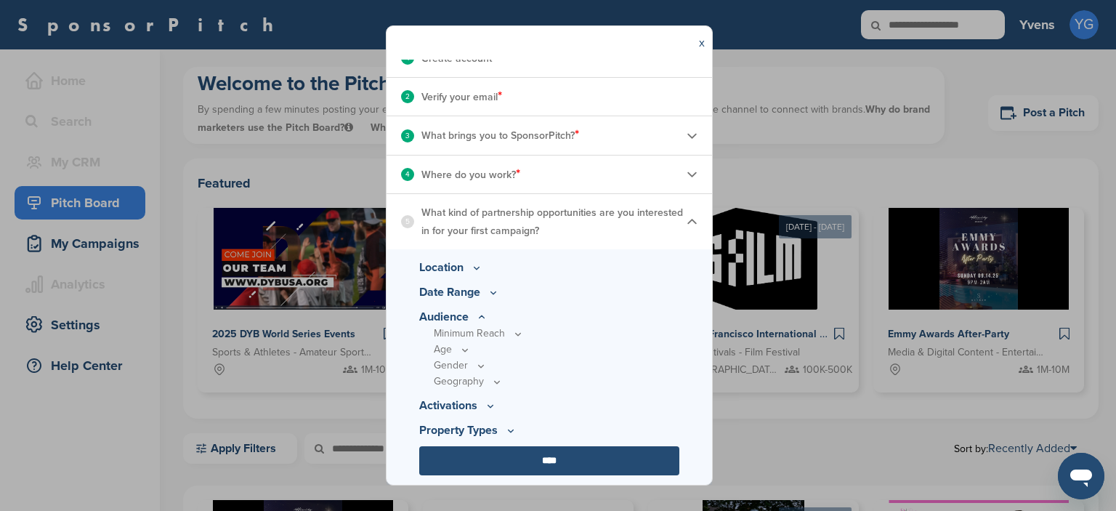
scroll to position [194, 0]
click at [516, 335] on icon at bounding box center [518, 334] width 5 height 2
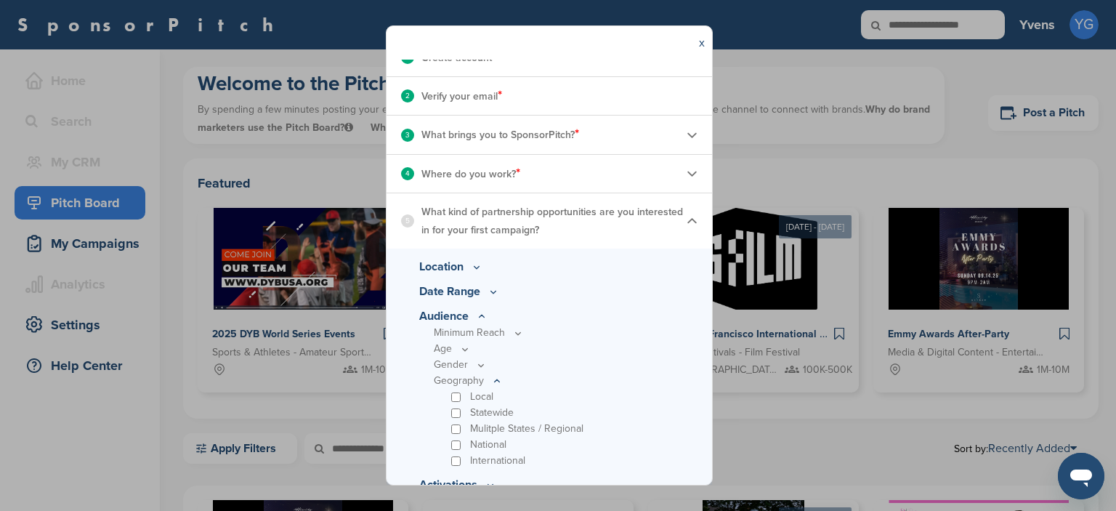
scroll to position [258, 0]
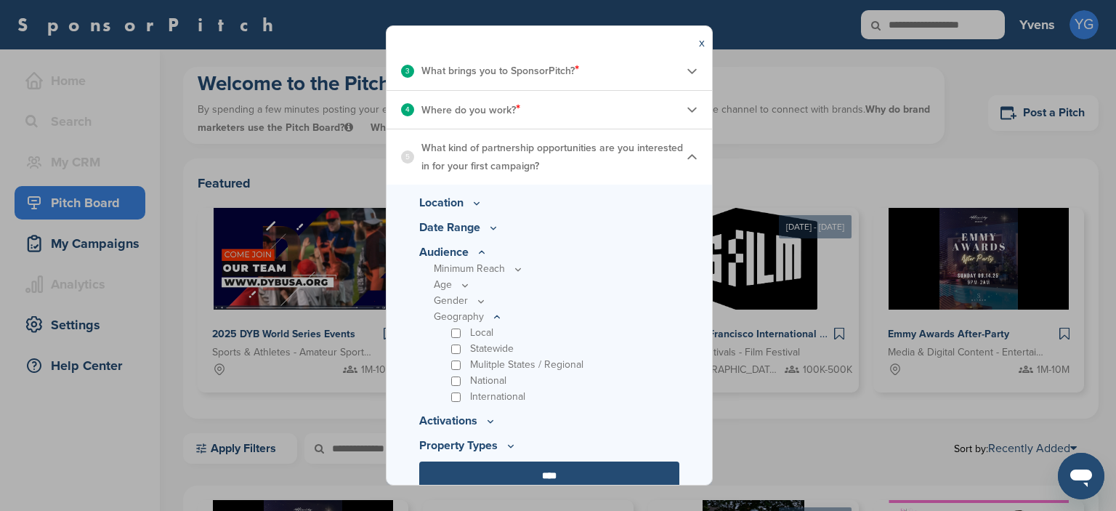
click at [454, 357] on div "Mulitple States / Regional" at bounding box center [563, 365] width 231 height 16
click at [0, 0] on icon at bounding box center [0, 0] width 0 height 0
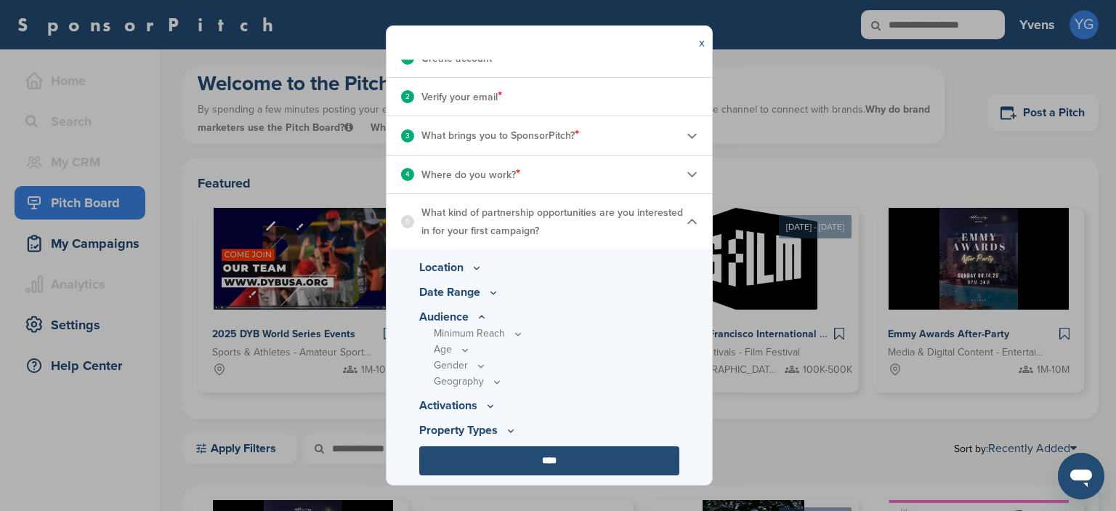
scroll to position [194, 0]
click at [512, 340] on icon at bounding box center [518, 334] width 12 height 12
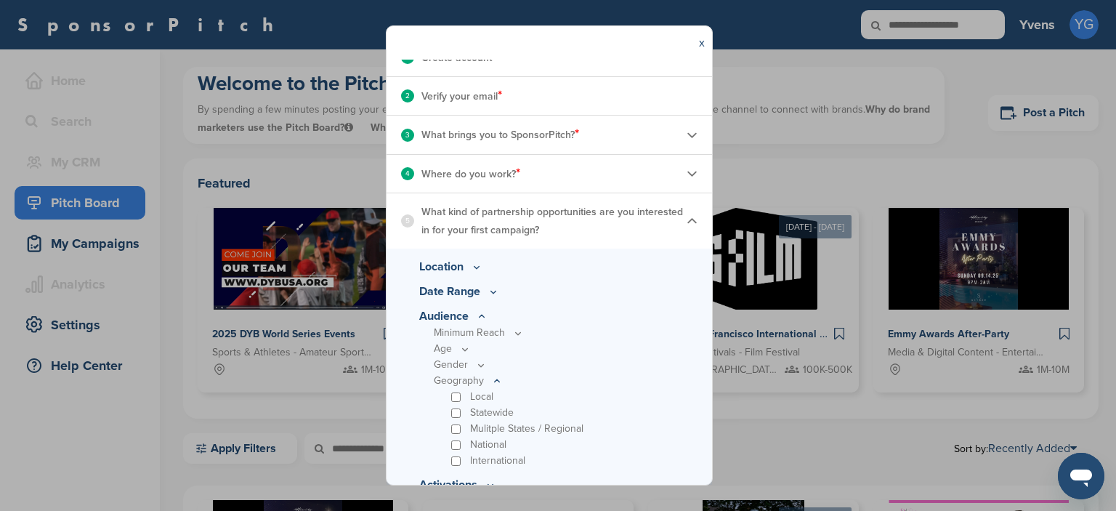
scroll to position [258, 0]
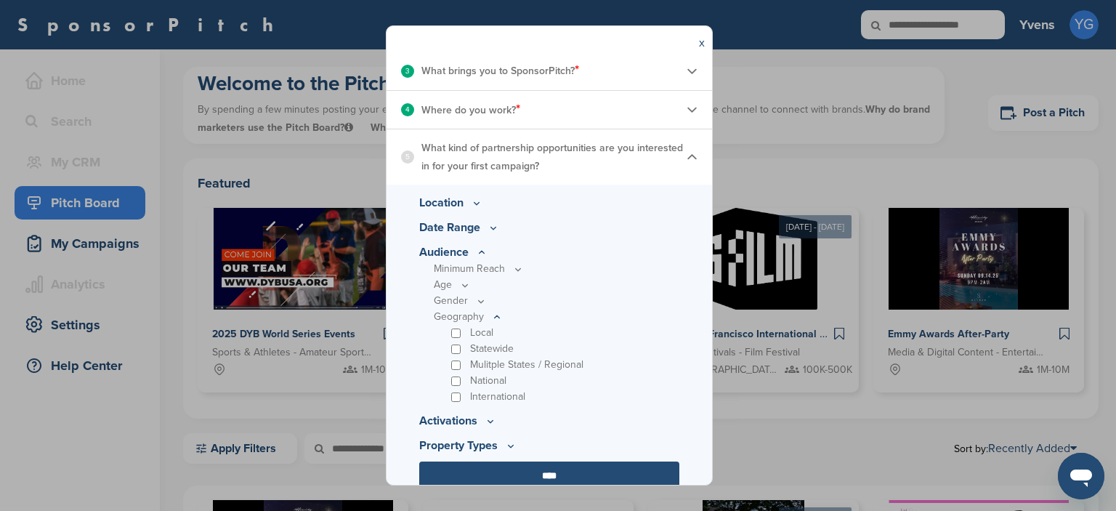
click at [0, 0] on icon at bounding box center [0, 0] width 0 height 0
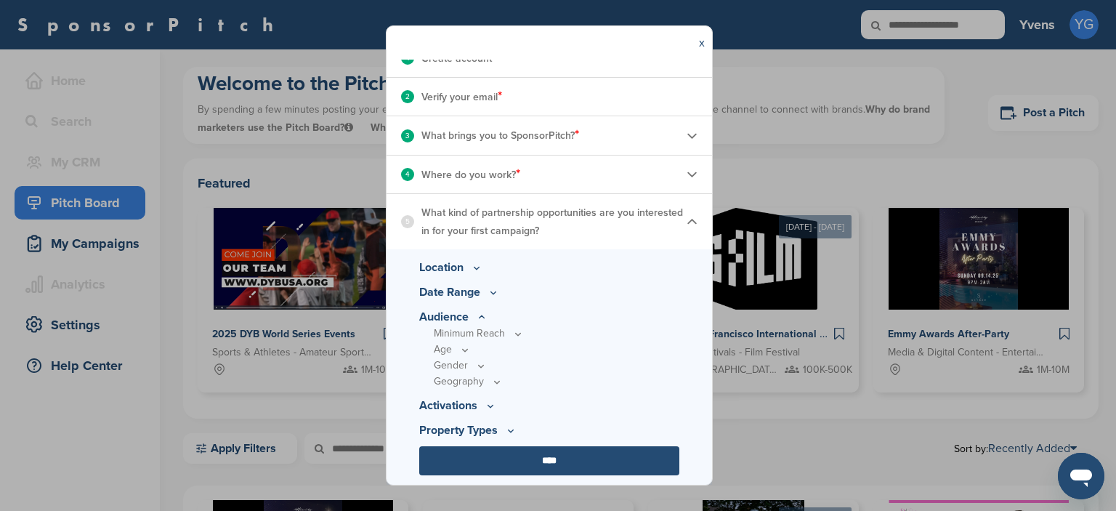
scroll to position [194, 0]
click at [486, 319] on icon at bounding box center [482, 317] width 12 height 12
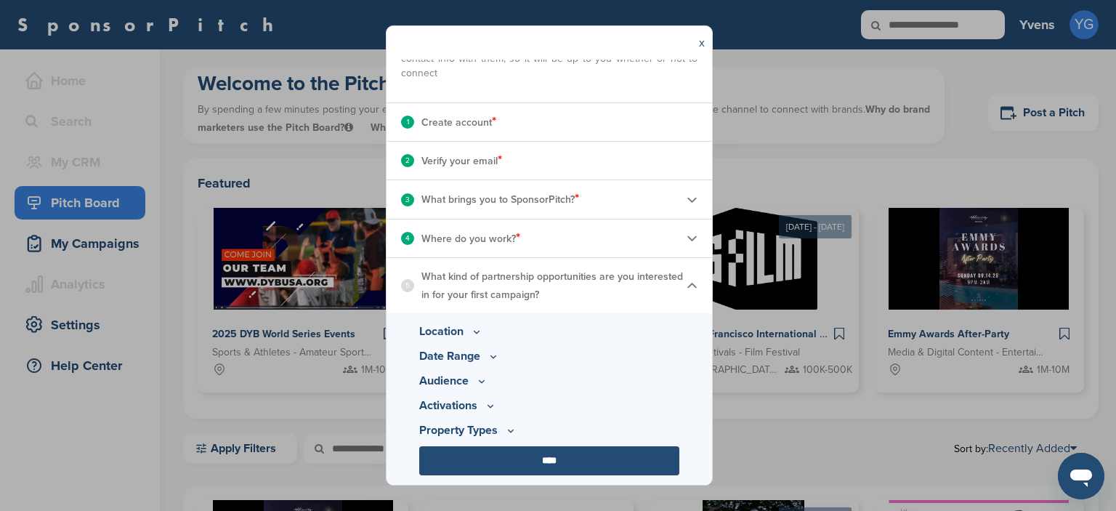
click at [487, 387] on icon at bounding box center [482, 381] width 12 height 12
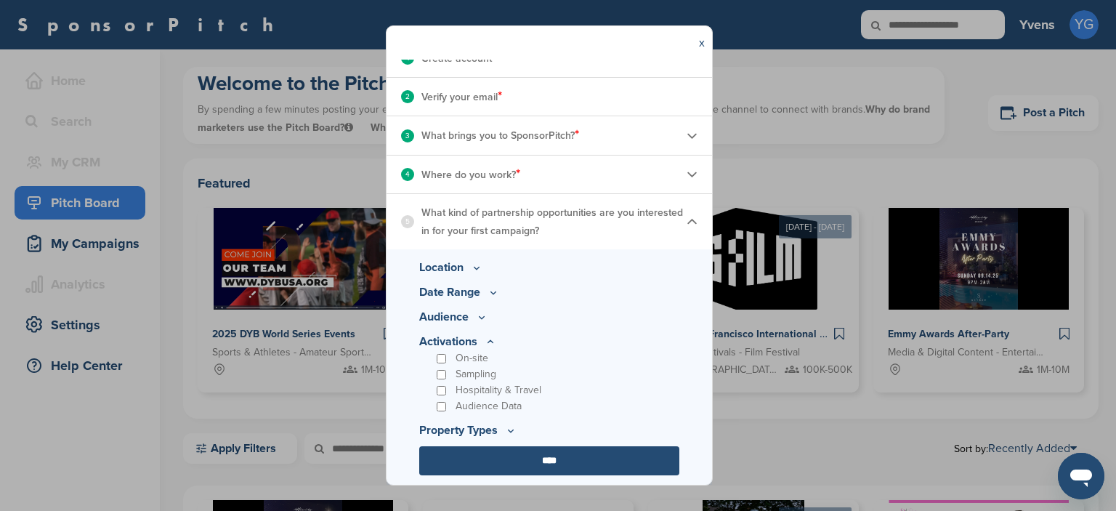
click at [0, 0] on icon at bounding box center [0, 0] width 0 height 0
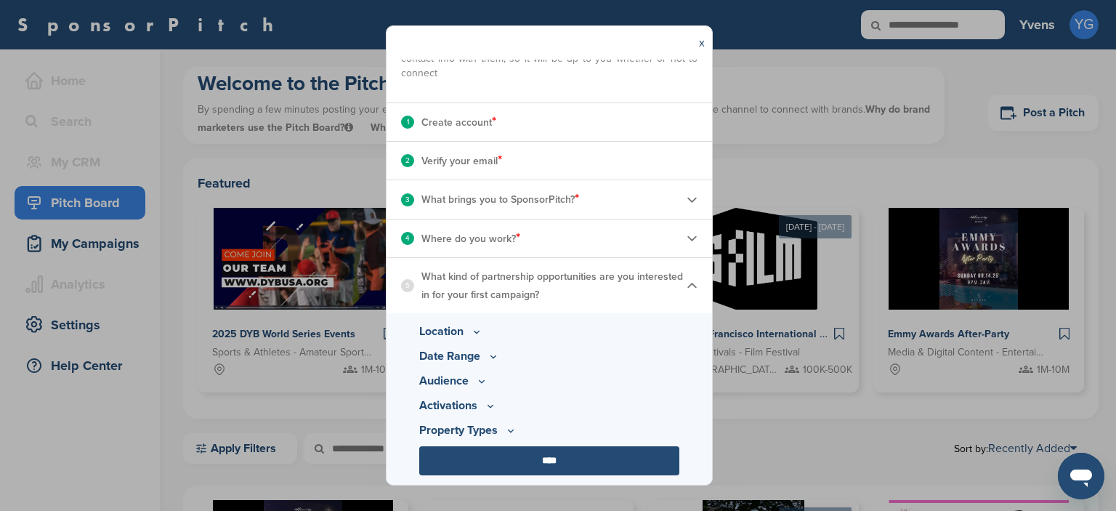
scroll to position [130, 0]
click at [487, 387] on icon at bounding box center [482, 381] width 12 height 12
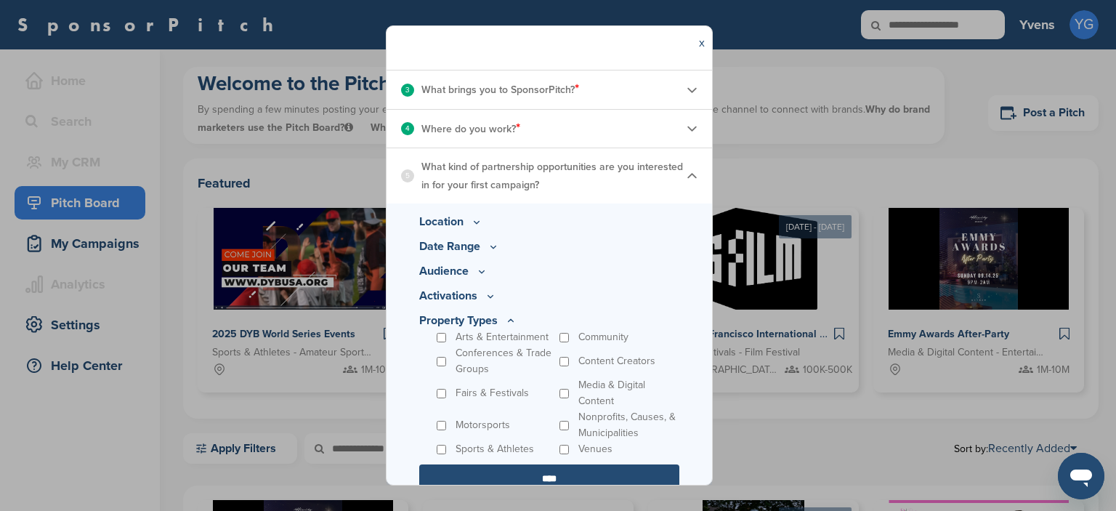
scroll to position [258, 0]
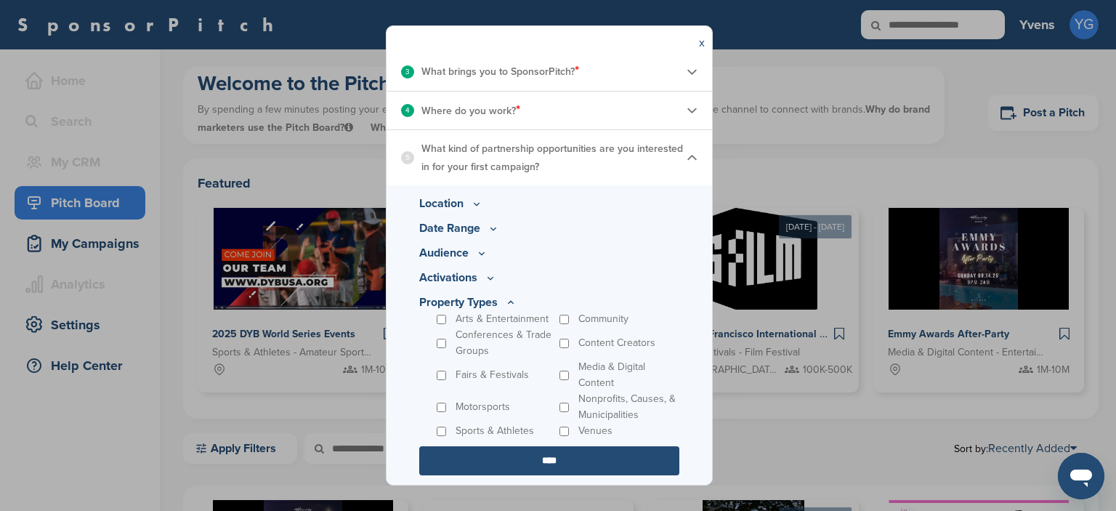
click at [564, 458] on input "****" at bounding box center [549, 460] width 260 height 29
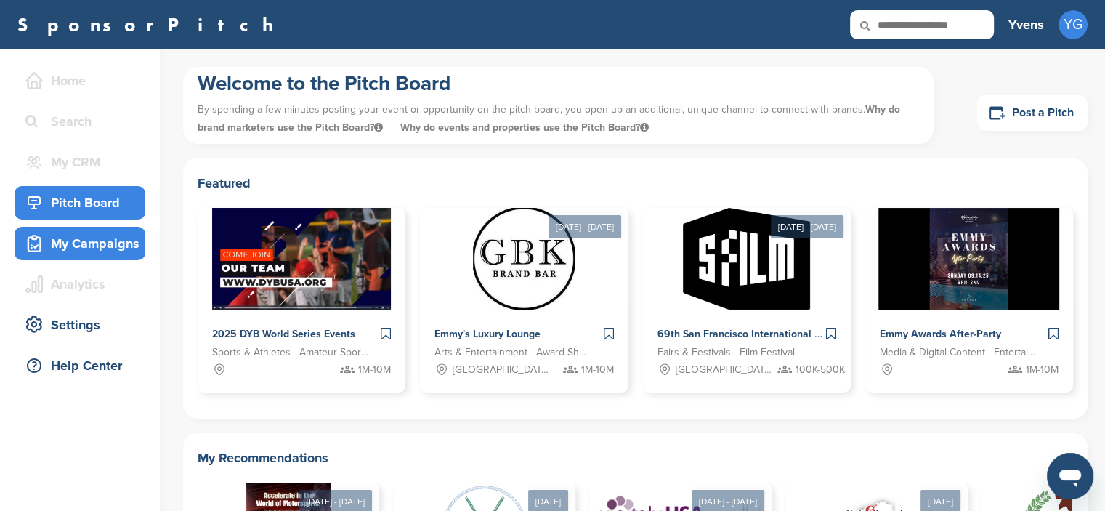
click at [110, 245] on div "My Campaigns" at bounding box center [83, 243] width 123 height 26
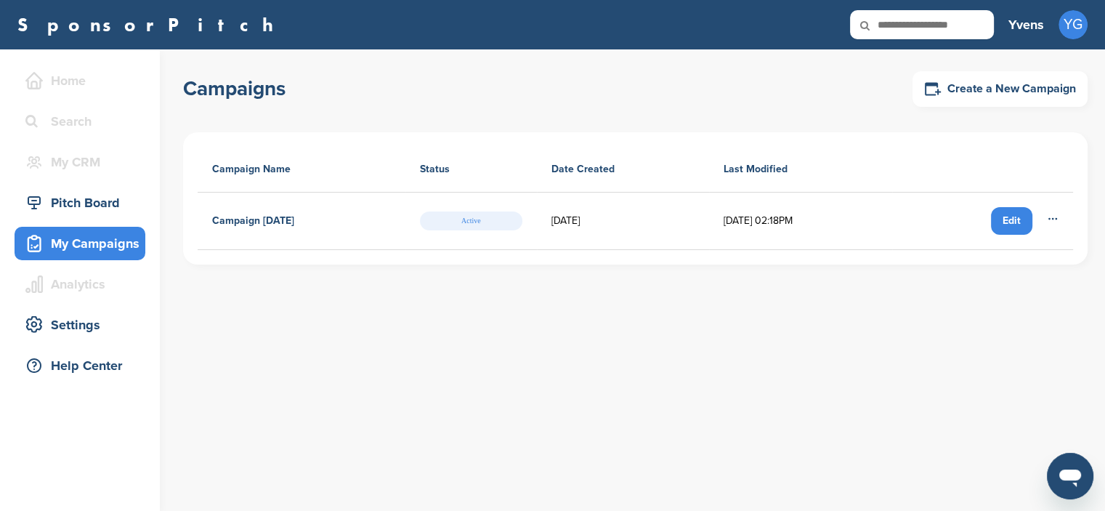
click at [753, 171] on th "Last Modified" at bounding box center [800, 170] width 183 height 46
click at [911, 331] on div "Campaigns Create a New Campaign Campaign Name Status Date Created Last Modified…" at bounding box center [644, 279] width 922 height 461
click at [317, 370] on div "Campaigns Create a New Campaign Campaign Name Status Date Created Last Modified…" at bounding box center [644, 279] width 922 height 461
click at [282, 214] on h4 "Campaign [DATE]" at bounding box center [253, 221] width 82 height 16
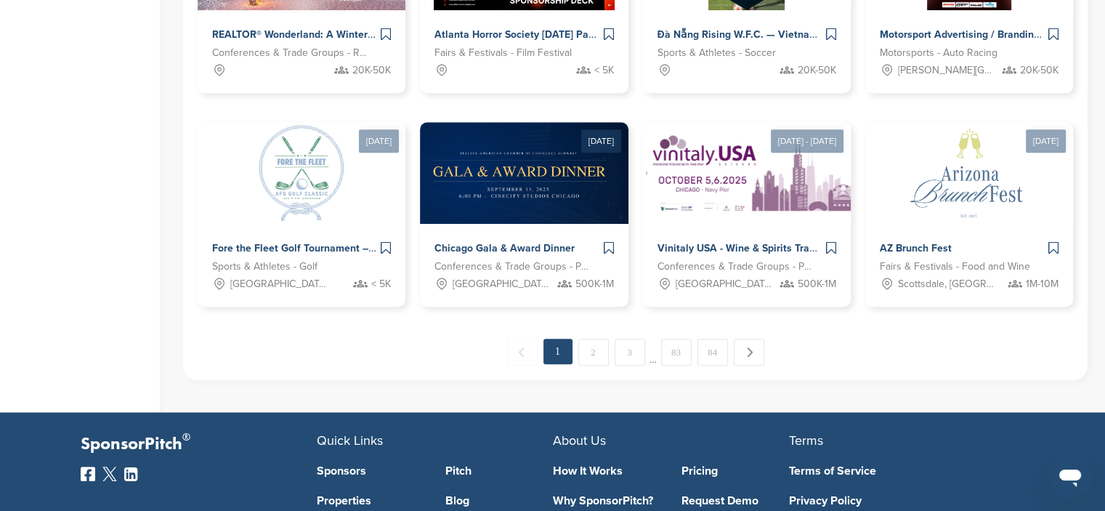
scroll to position [1090, 0]
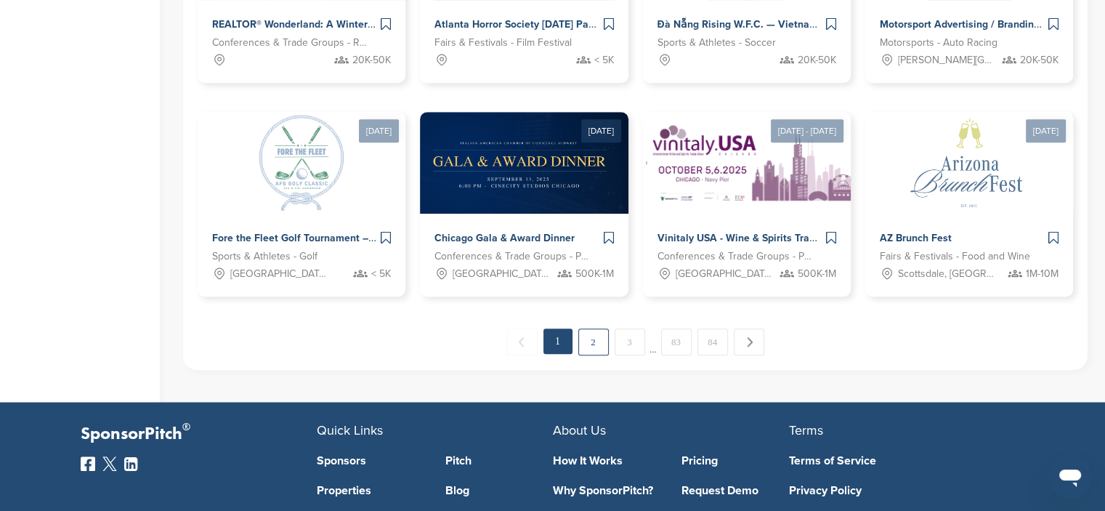
click at [588, 335] on link "2" at bounding box center [593, 341] width 31 height 27
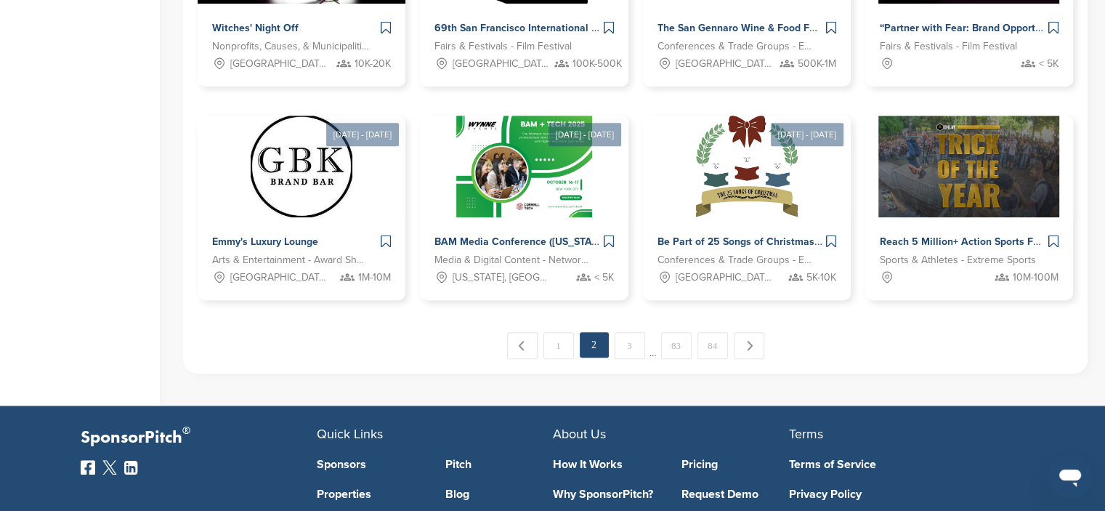
scroll to position [1104, 0]
